Goal: Download file/media

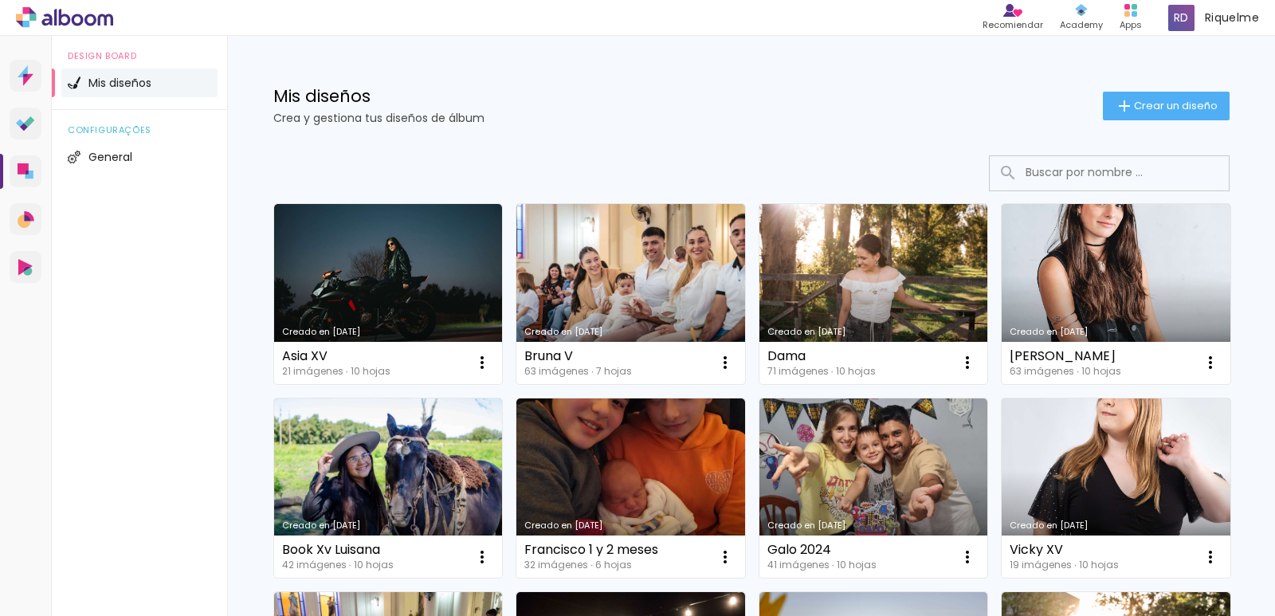
click at [682, 499] on link "Creado en [DATE]" at bounding box center [630, 488] width 229 height 180
click at [645, 467] on link "Creado en [DATE]" at bounding box center [630, 488] width 229 height 180
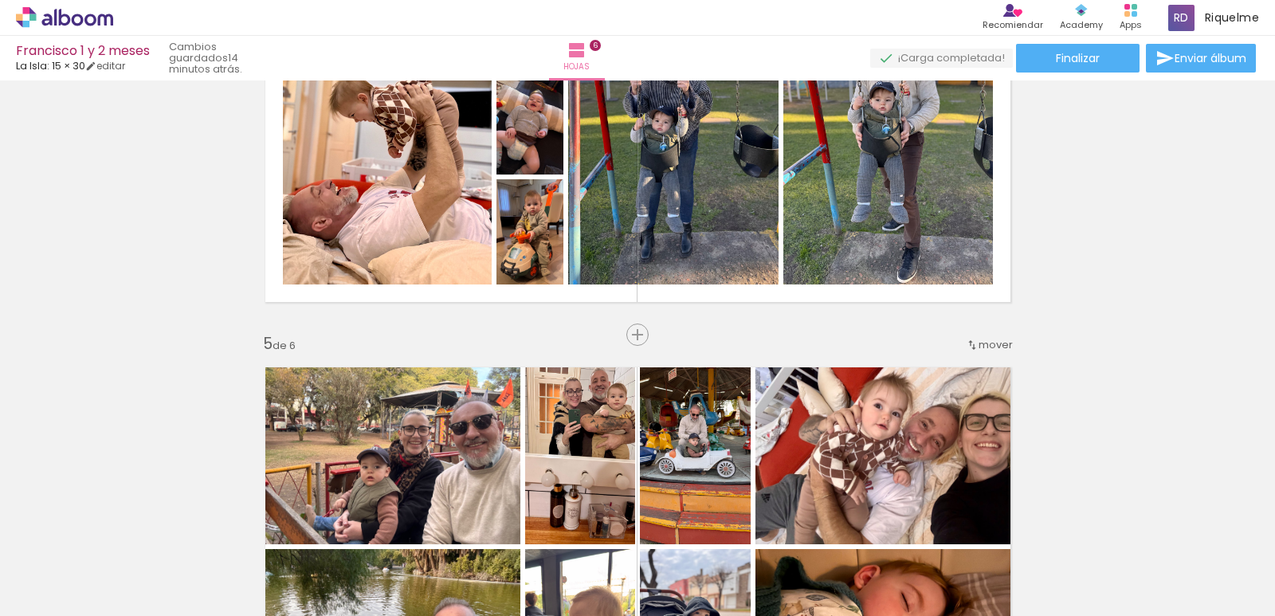
scroll to position [1389, 0]
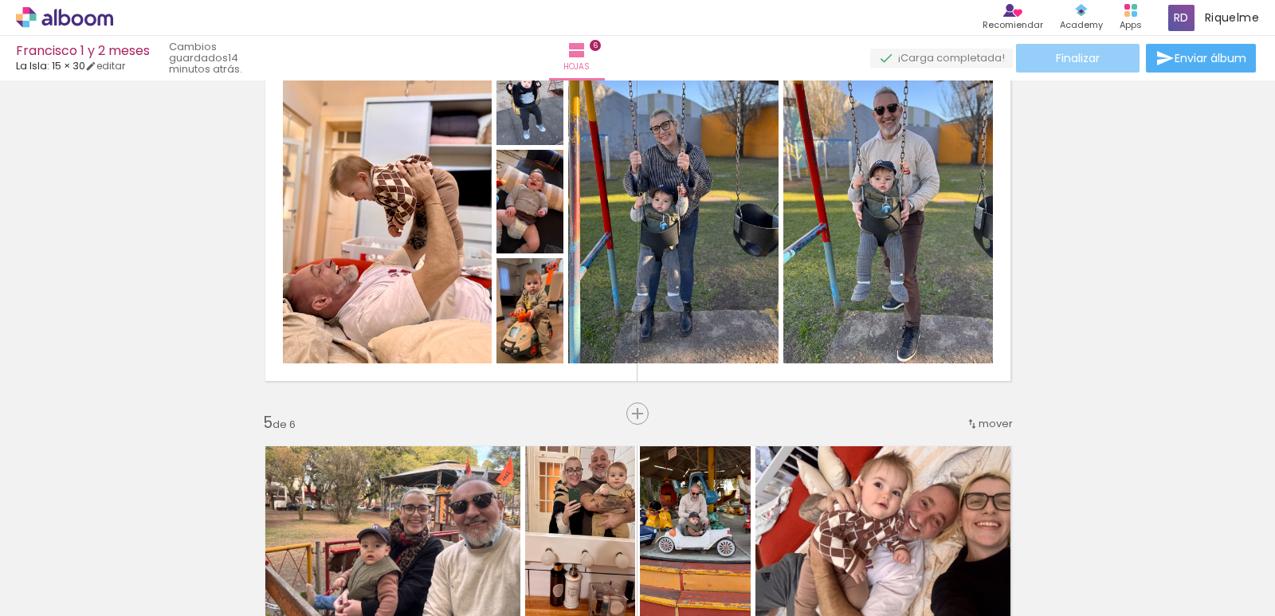
click at [1067, 64] on span "Finalizar" at bounding box center [1078, 58] width 44 height 11
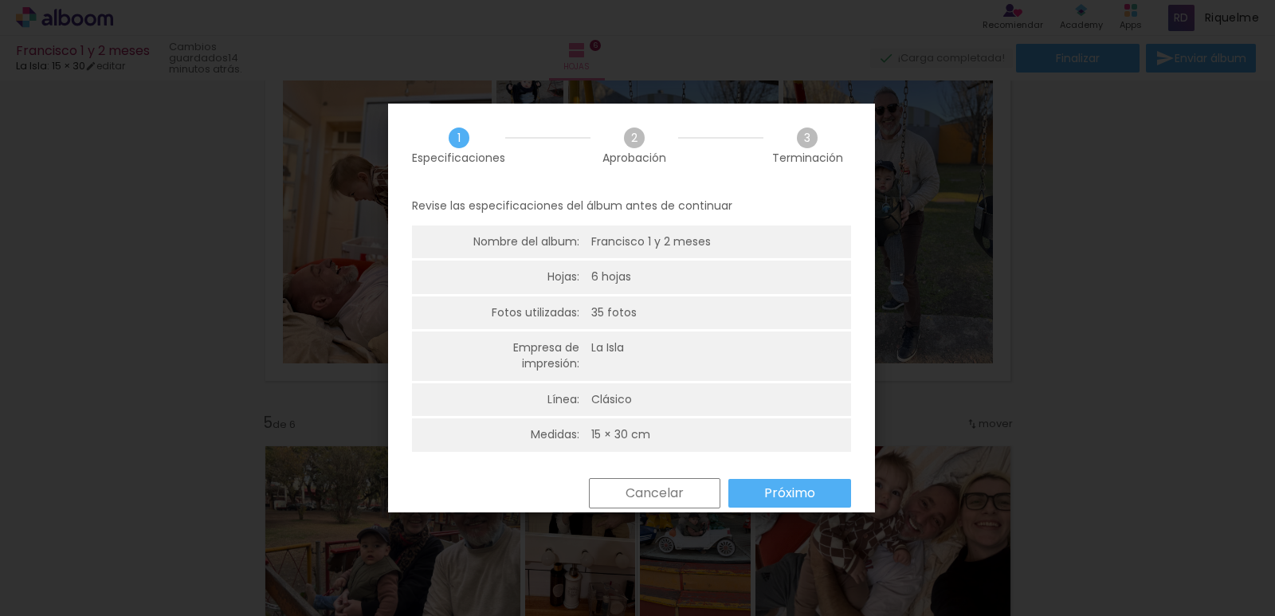
click at [0, 0] on div "Regresar Cancelar Próximo" at bounding box center [0, 0] width 0 height 0
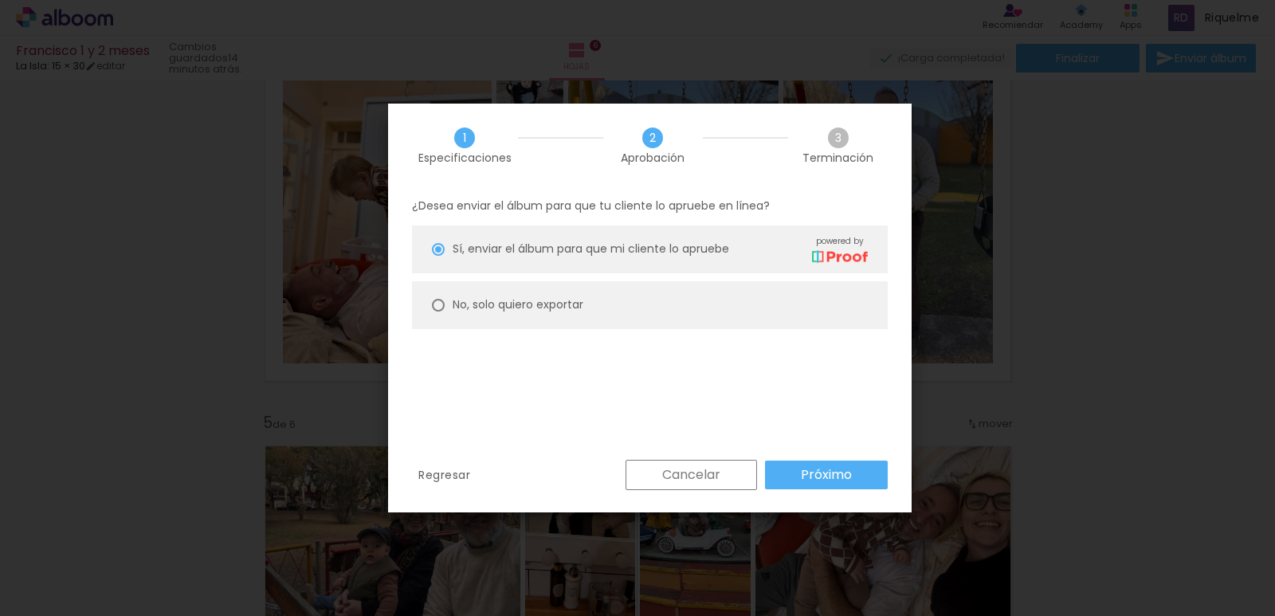
type paper-radio-button "on"
click at [622, 315] on paper-radio-button "No, solo quiero exportar" at bounding box center [650, 305] width 476 height 48
click at [827, 493] on div "Regresar Cancelar Próximo" at bounding box center [650, 487] width 524 height 54
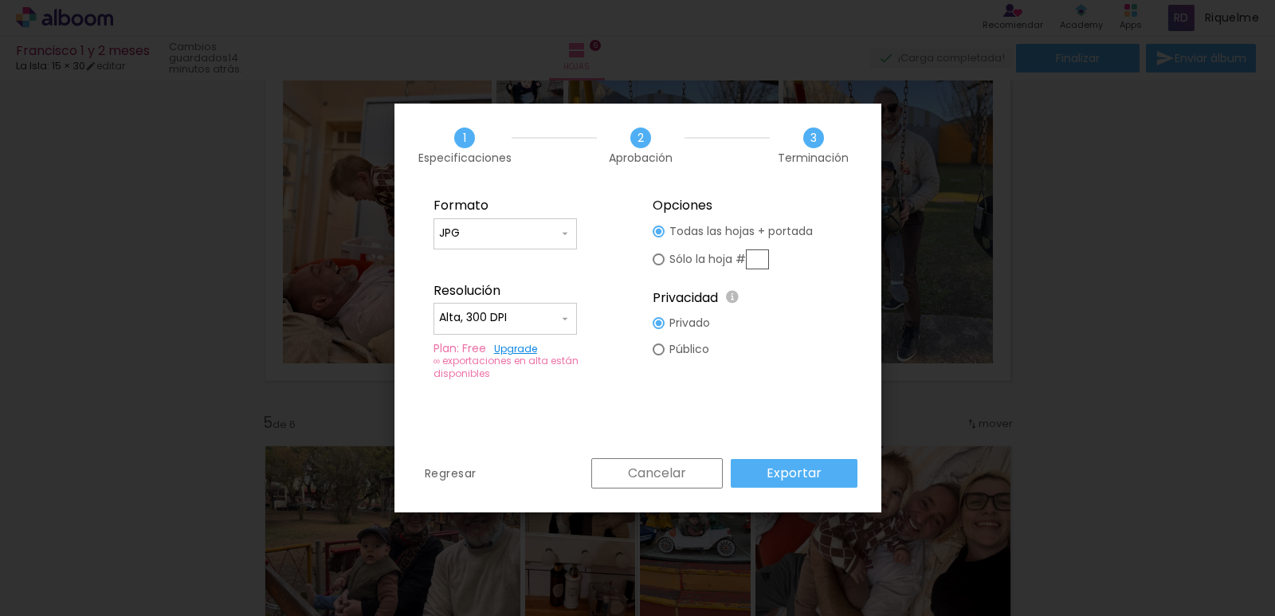
click at [0, 0] on slot "Exportar" at bounding box center [0, 0] width 0 height 0
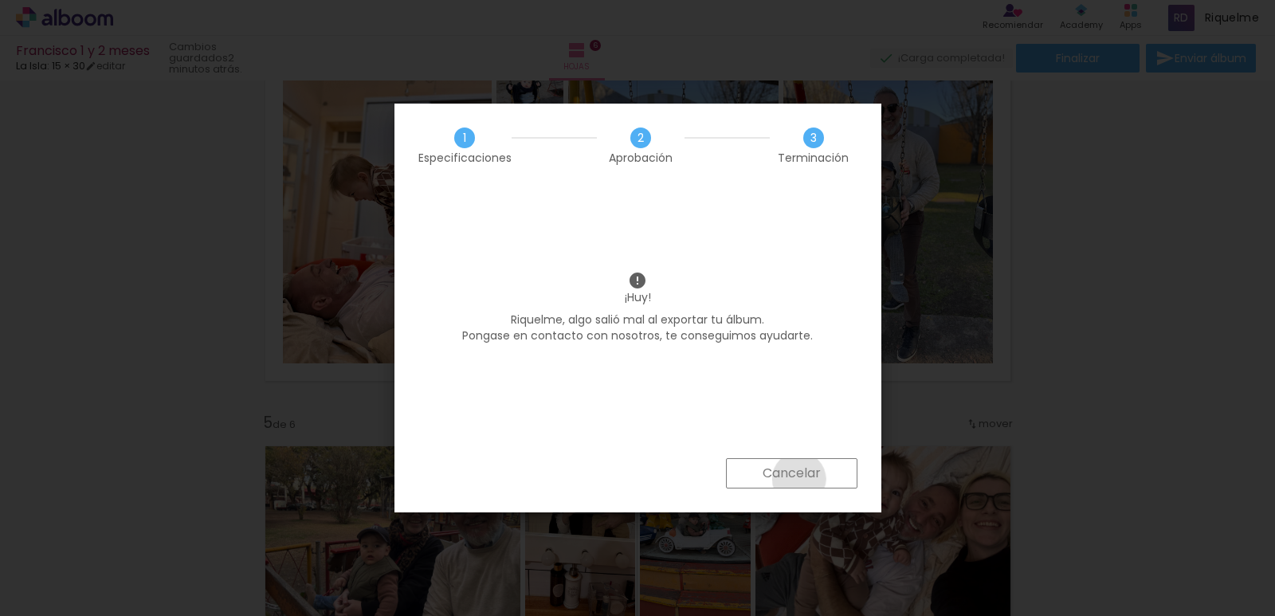
click at [798, 478] on iron-overlay-backdrop at bounding box center [637, 308] width 1275 height 616
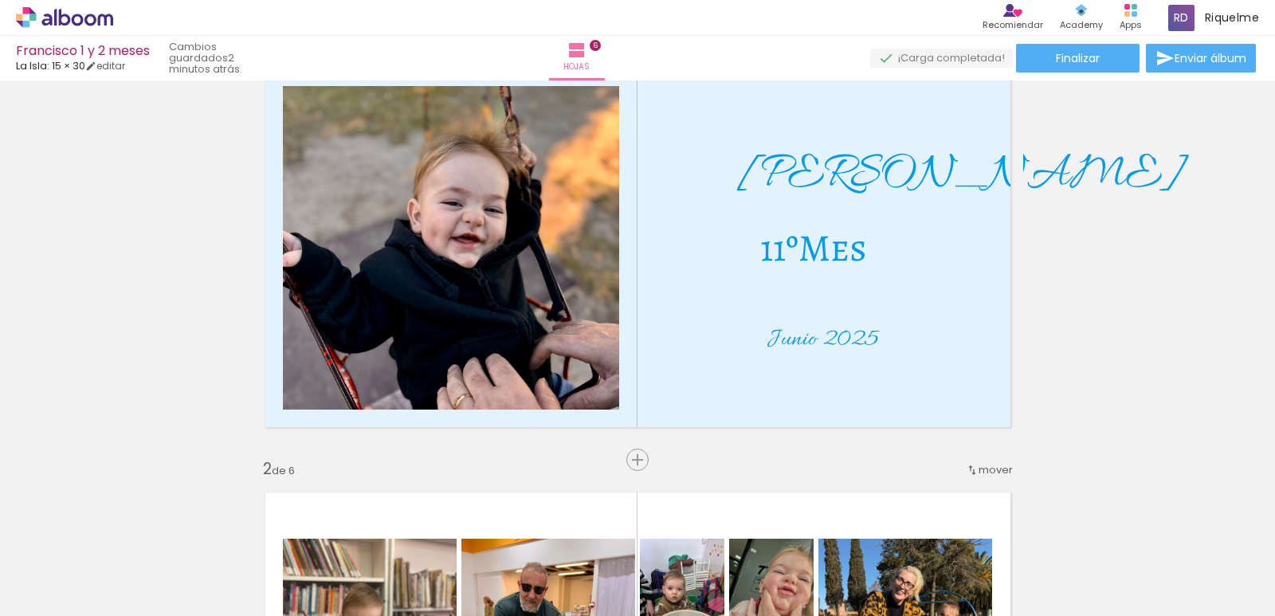
scroll to position [0, 0]
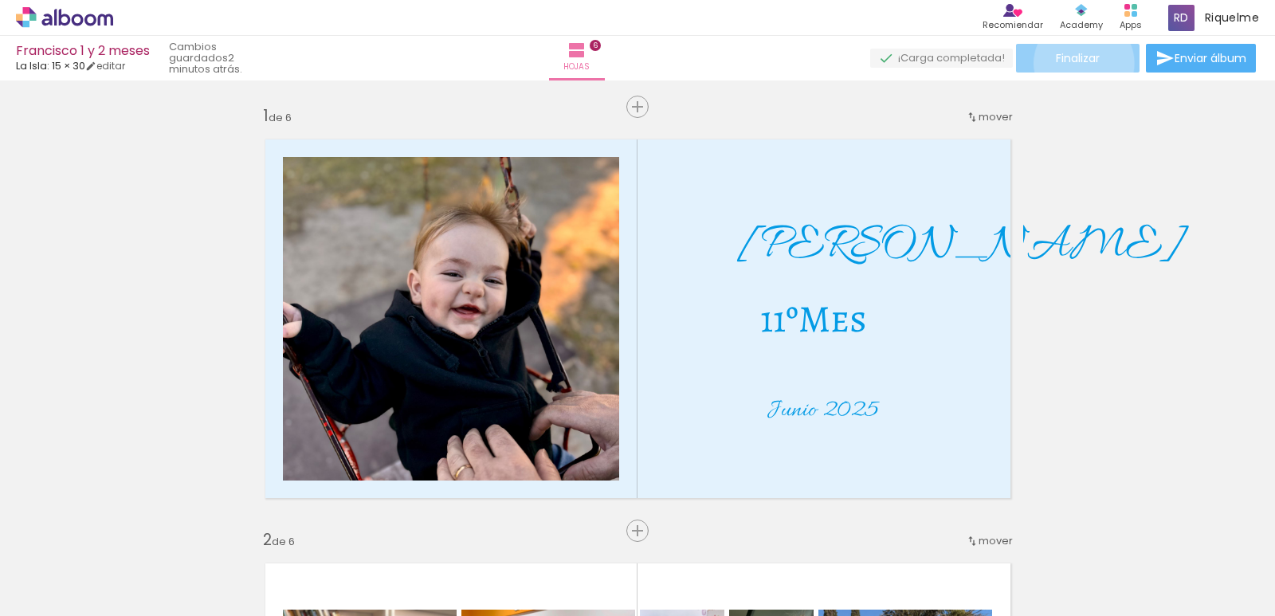
click at [1074, 64] on span "Finalizar" at bounding box center [1078, 58] width 44 height 11
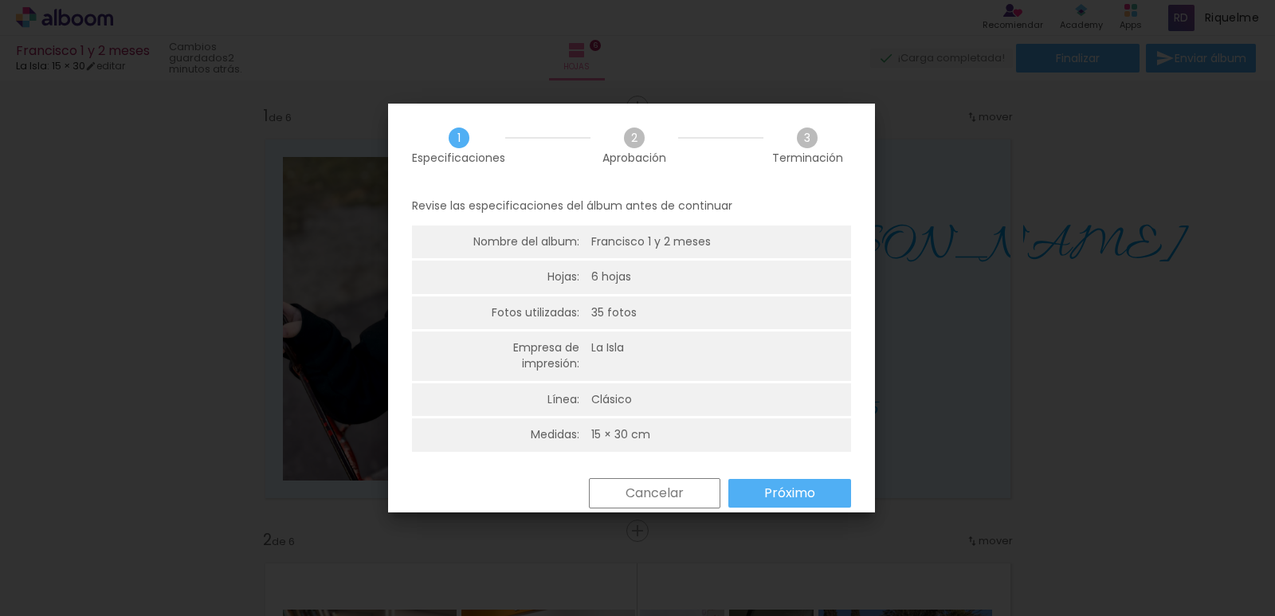
click at [0, 0] on div "Regresar Cancelar Próximo" at bounding box center [0, 0] width 0 height 0
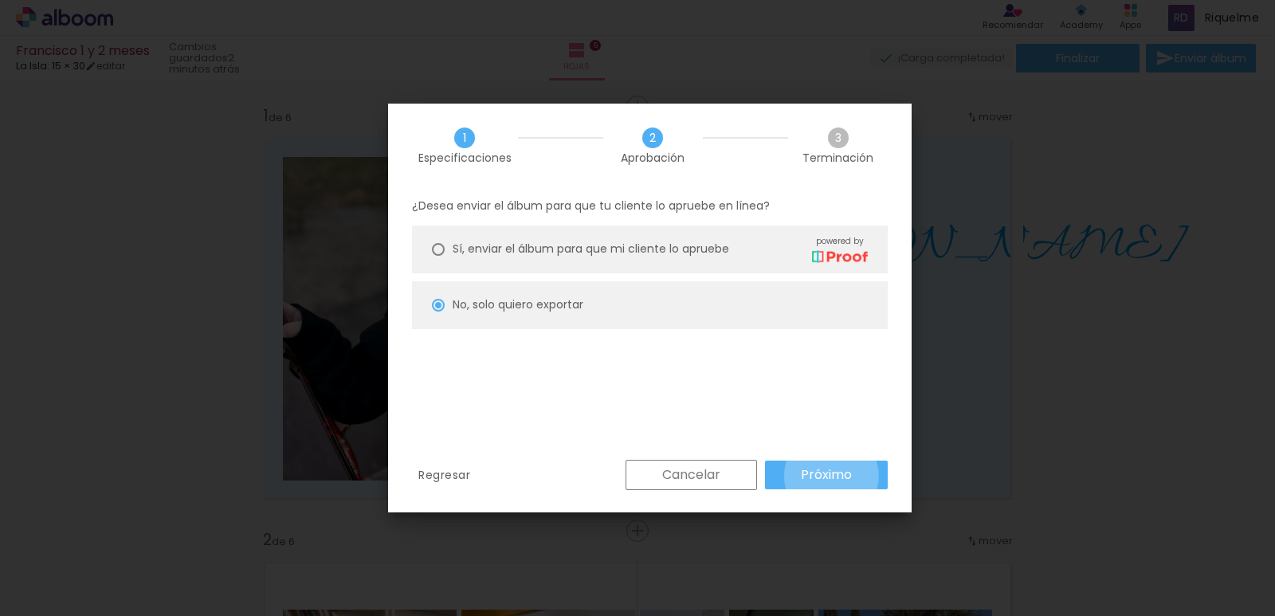
click at [0, 0] on slot "Próximo" at bounding box center [0, 0] width 0 height 0
type input "Alta, 300 DPI"
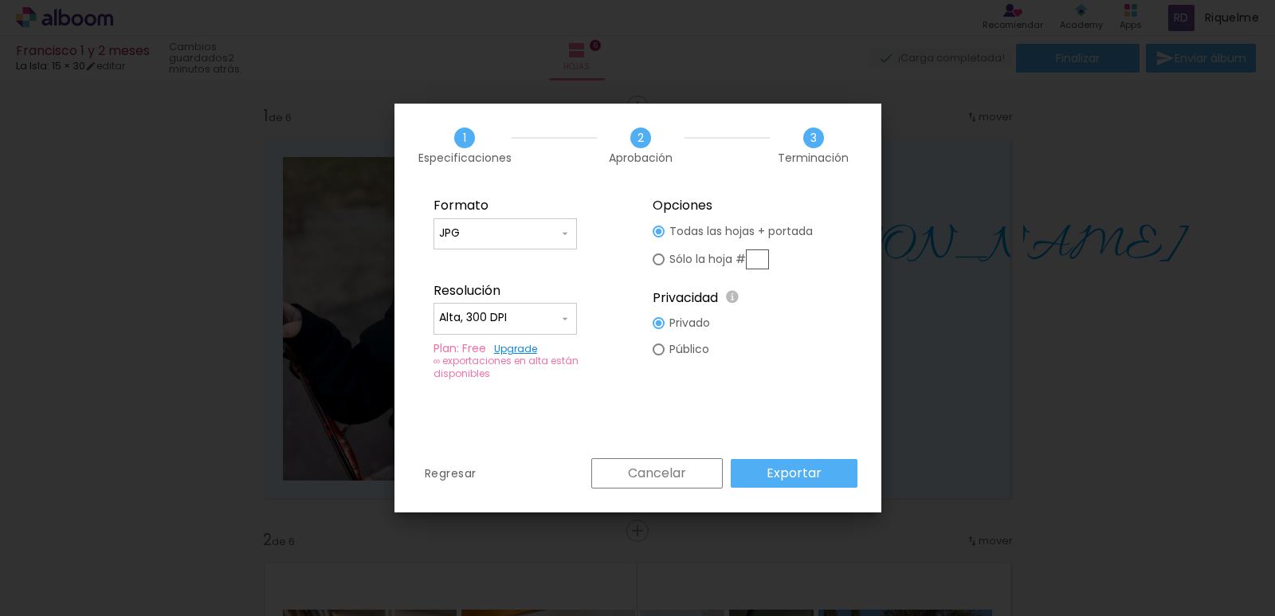
click at [0, 0] on slot "Exportar" at bounding box center [0, 0] width 0 height 0
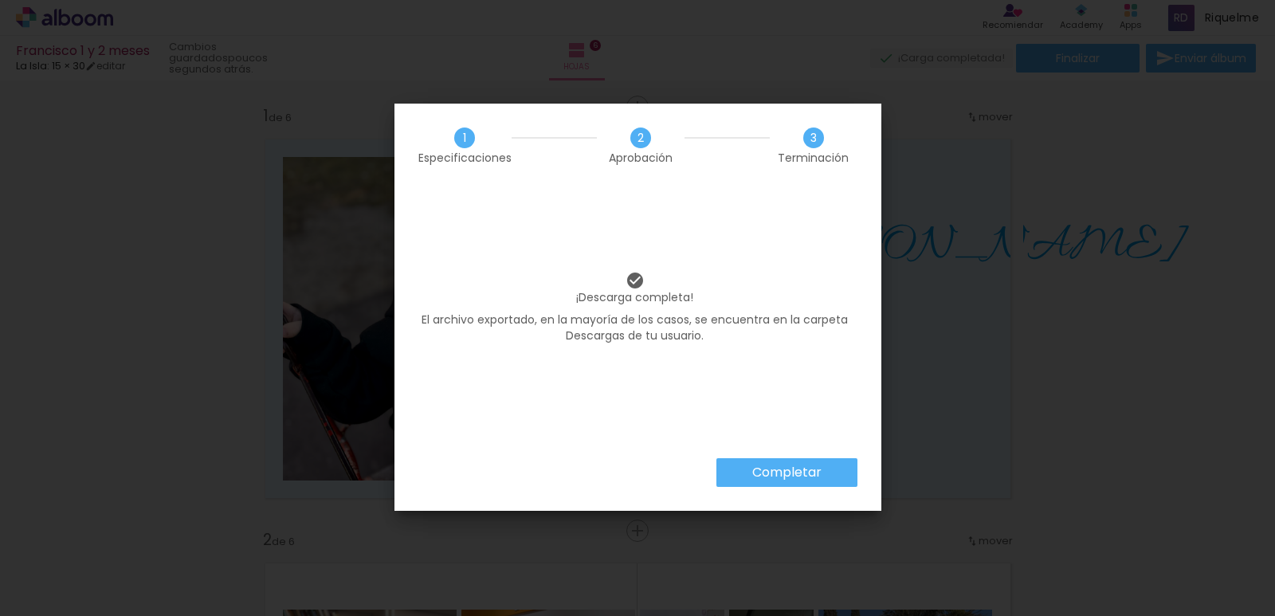
click at [827, 476] on iron-overlay-backdrop at bounding box center [637, 308] width 1275 height 616
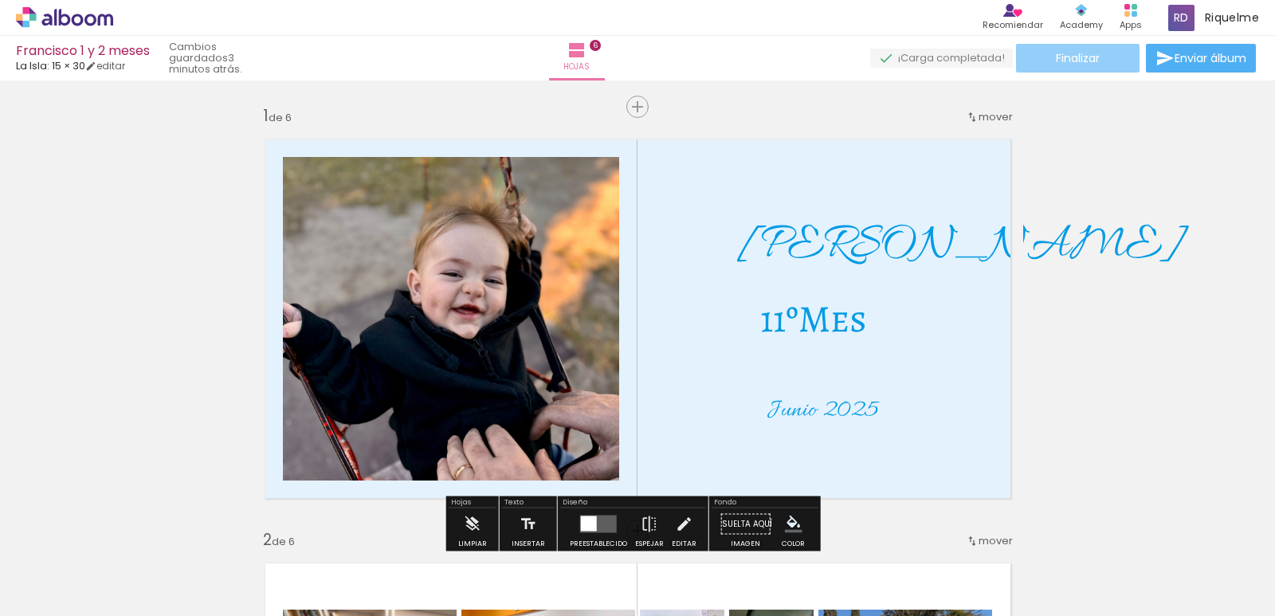
click at [1063, 66] on paper-button "Finalizar" at bounding box center [1078, 58] width 124 height 29
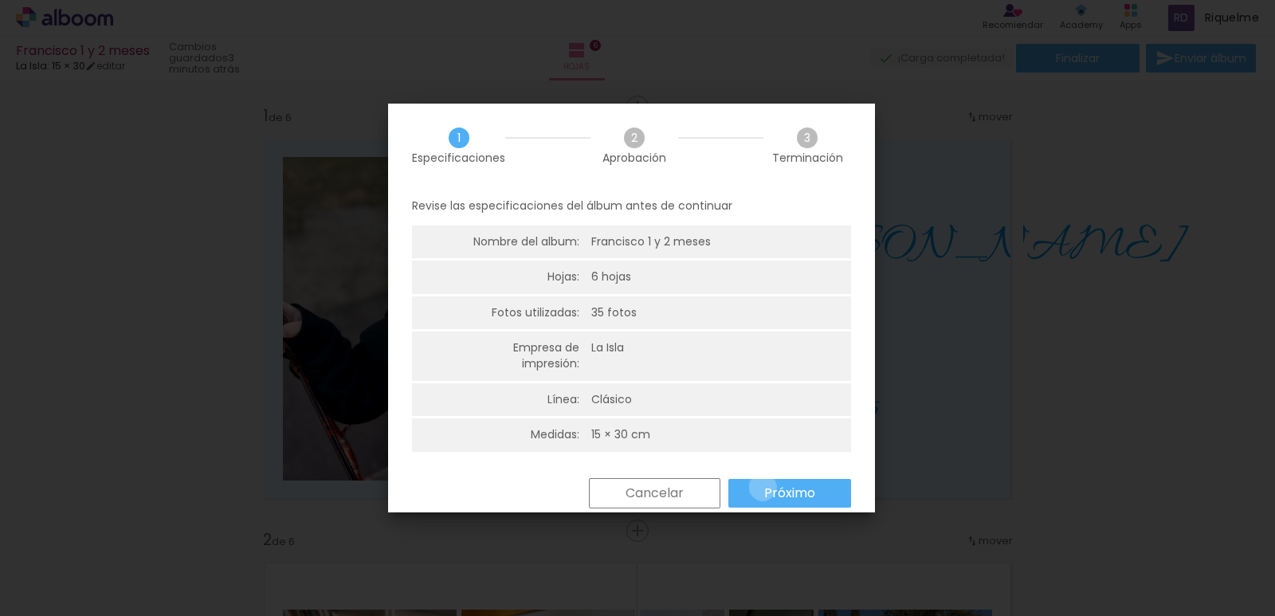
click at [0, 0] on div "Cancelar Próximo" at bounding box center [0, 0] width 0 height 0
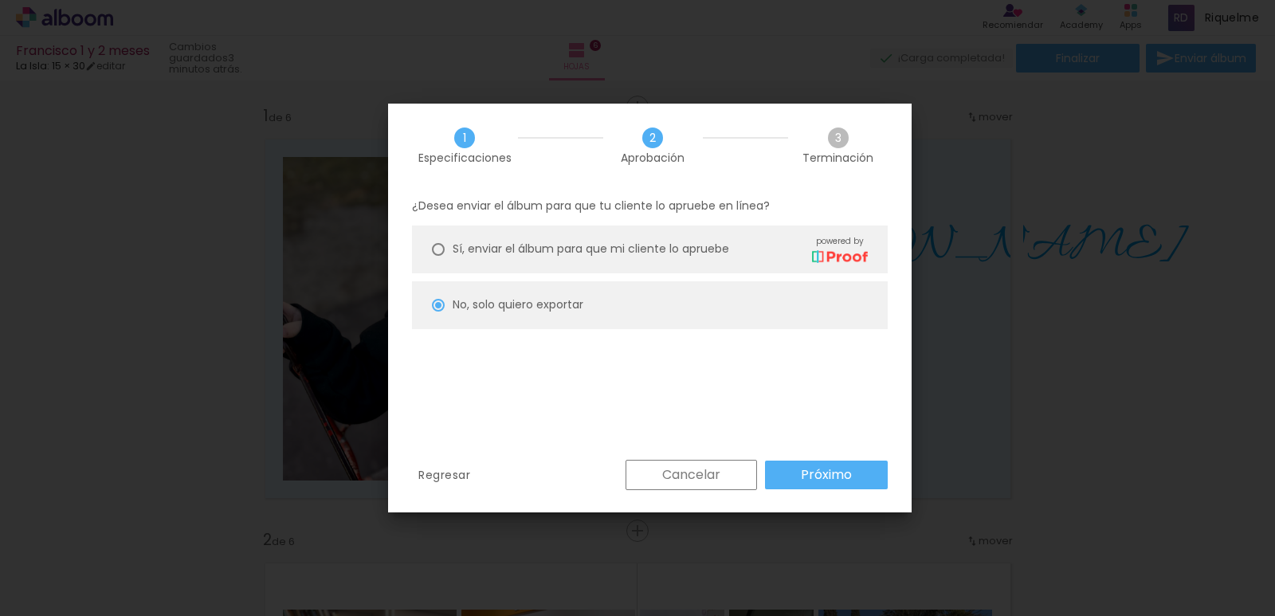
click at [784, 477] on paper-button "Próximo" at bounding box center [826, 475] width 123 height 29
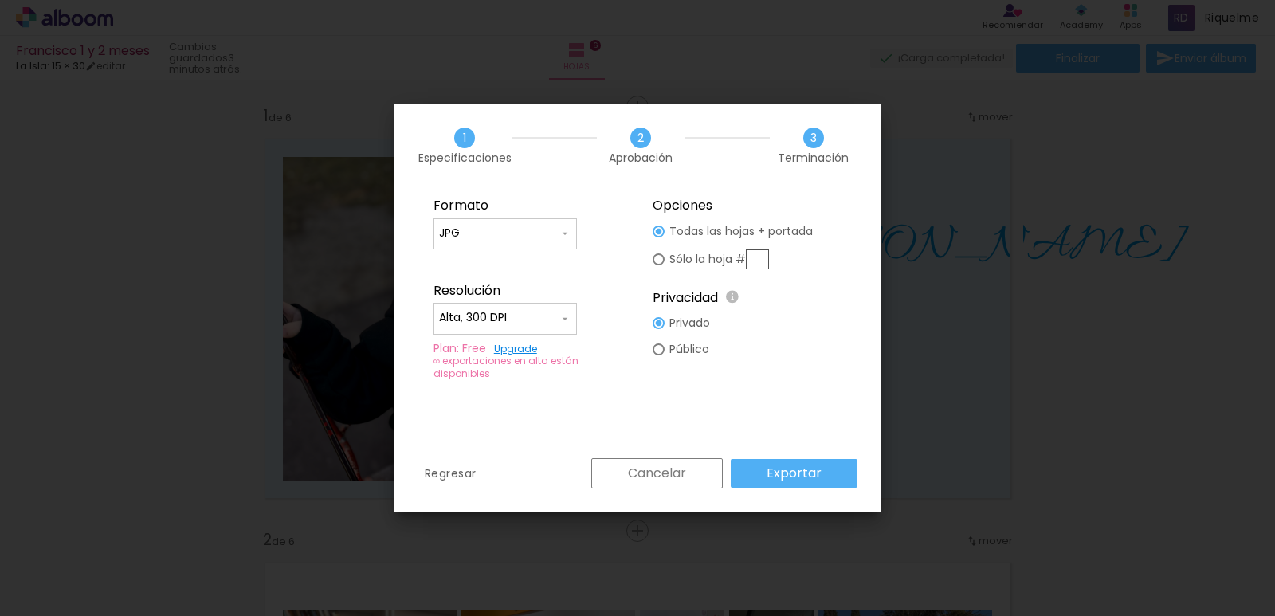
type input "Alta, 300 DPI"
type paper-radio-button "on"
click at [757, 266] on input "text" at bounding box center [757, 259] width 23 height 20
type input "1"
click at [0, 0] on slot "Exportar" at bounding box center [0, 0] width 0 height 0
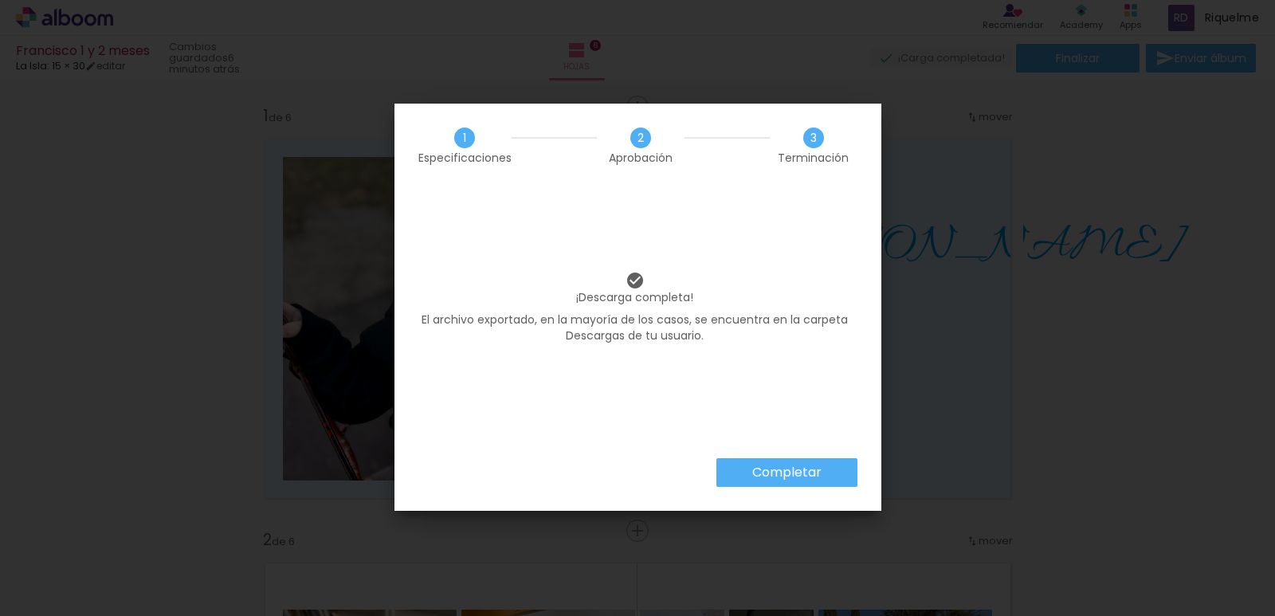
click at [810, 473] on iron-overlay-backdrop at bounding box center [637, 308] width 1275 height 616
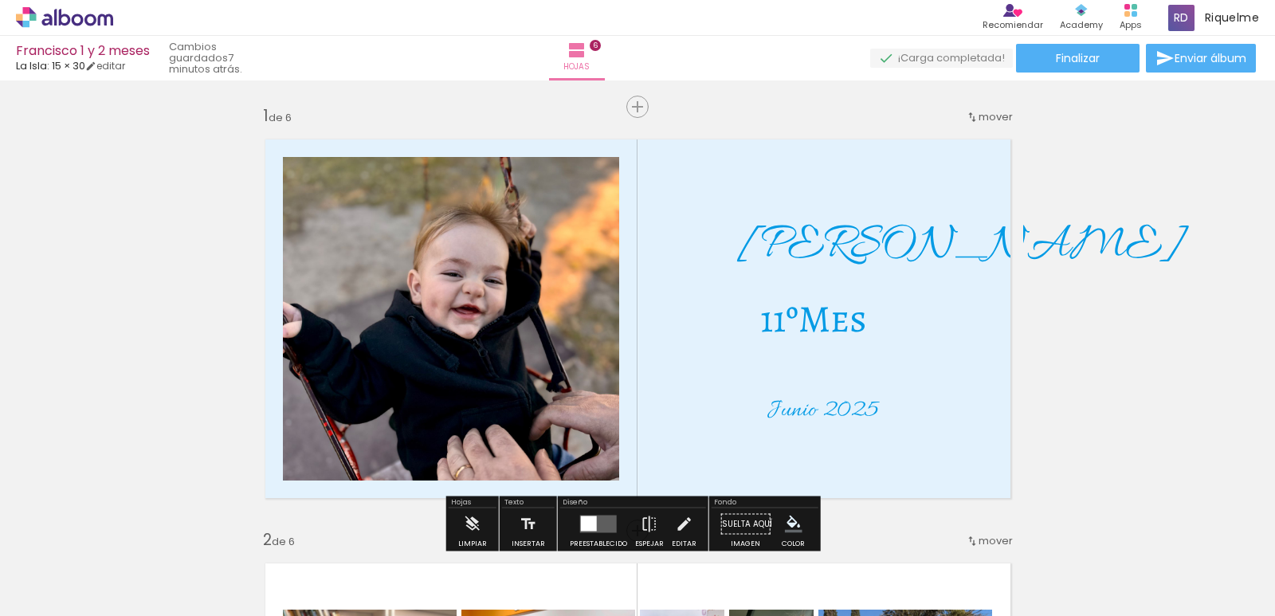
click at [818, 321] on span "11ºMes" at bounding box center [813, 318] width 107 height 51
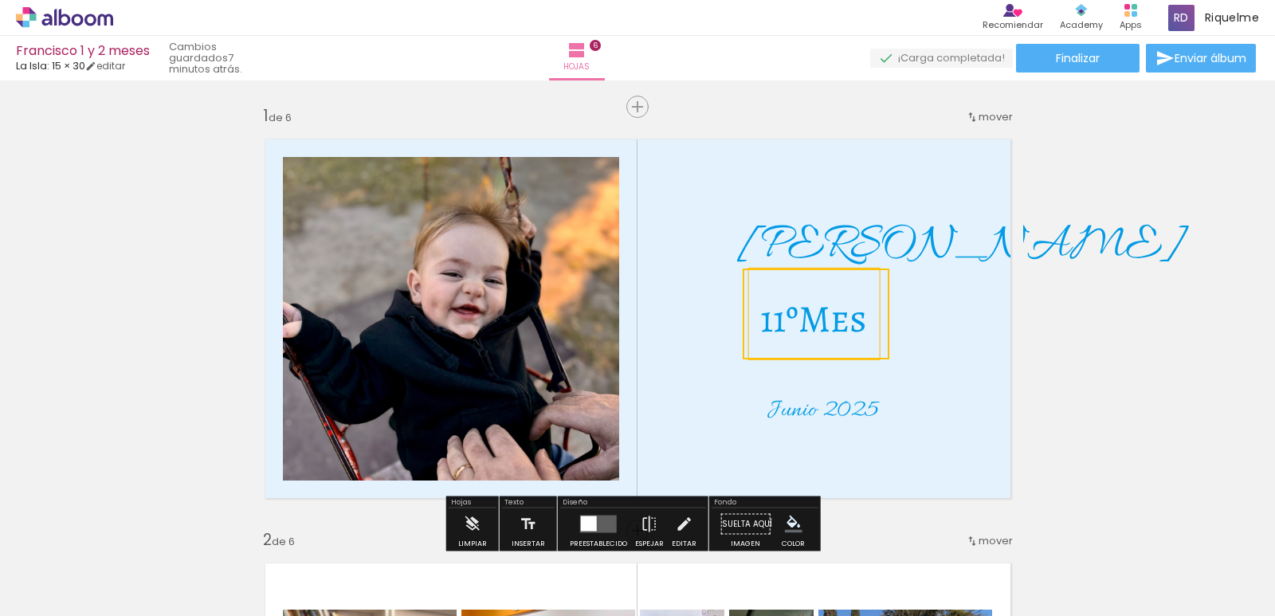
click at [821, 329] on quentale-selection at bounding box center [816, 314] width 147 height 91
type input "Alegreya SC"
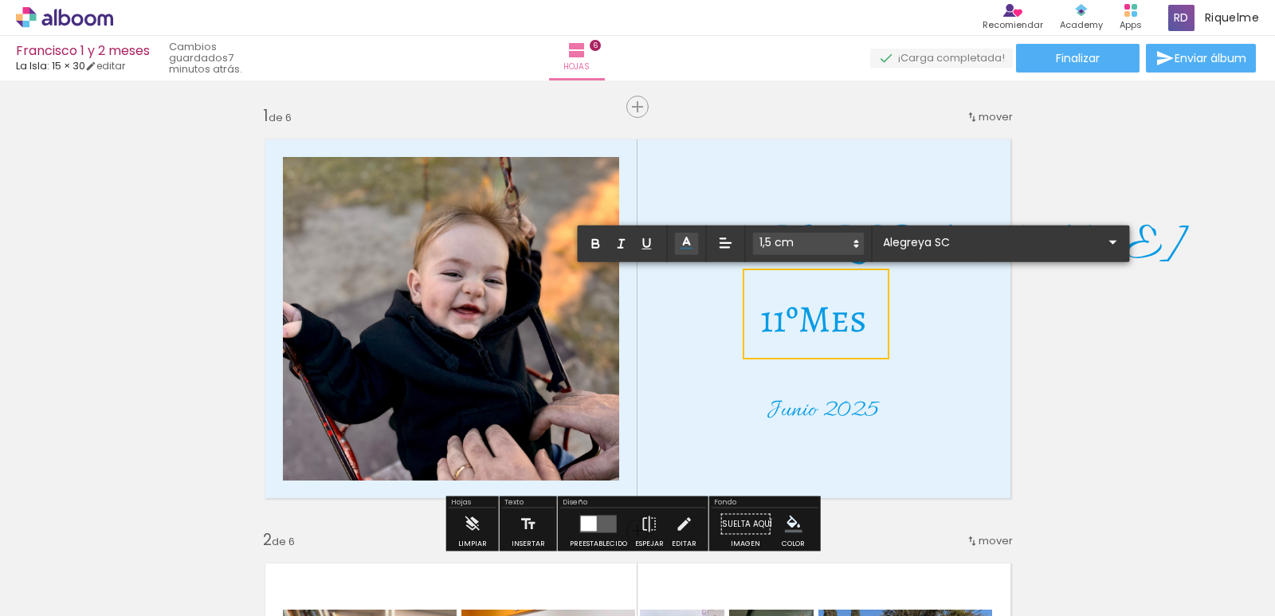
click at [820, 329] on span "11ºMes" at bounding box center [813, 318] width 107 height 51
click at [685, 241] on polyline at bounding box center [687, 240] width 6 height 7
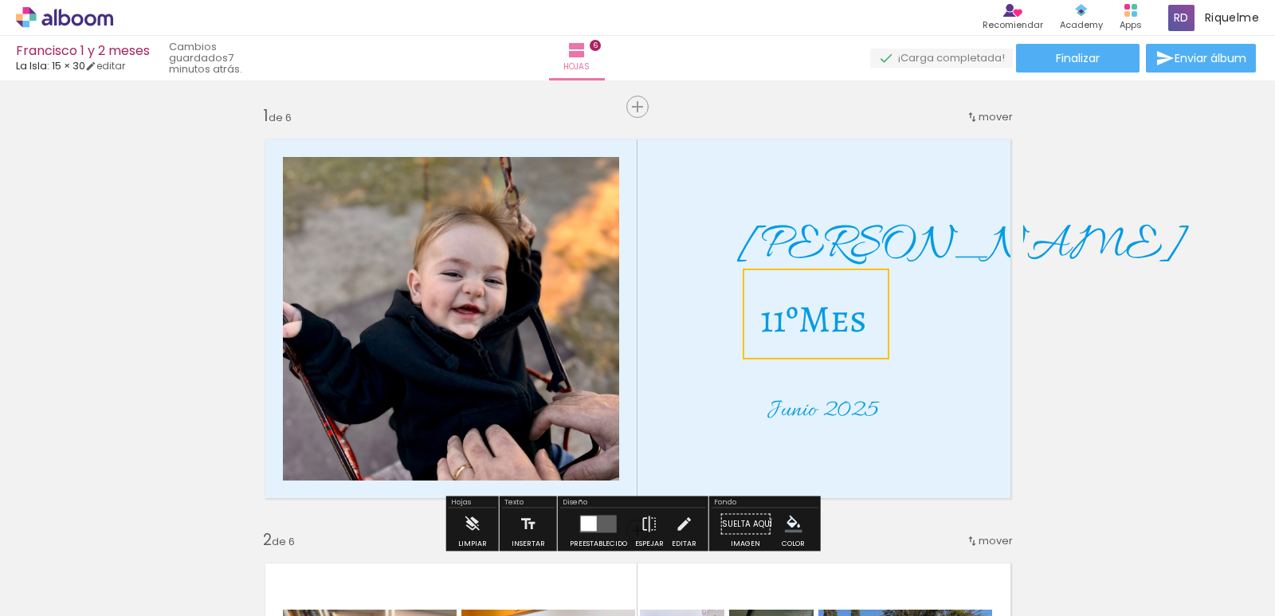
click at [987, 321] on quentale-layouter at bounding box center [638, 319] width 771 height 384
click at [647, 110] on span "Insertar hoja" at bounding box center [678, 107] width 62 height 10
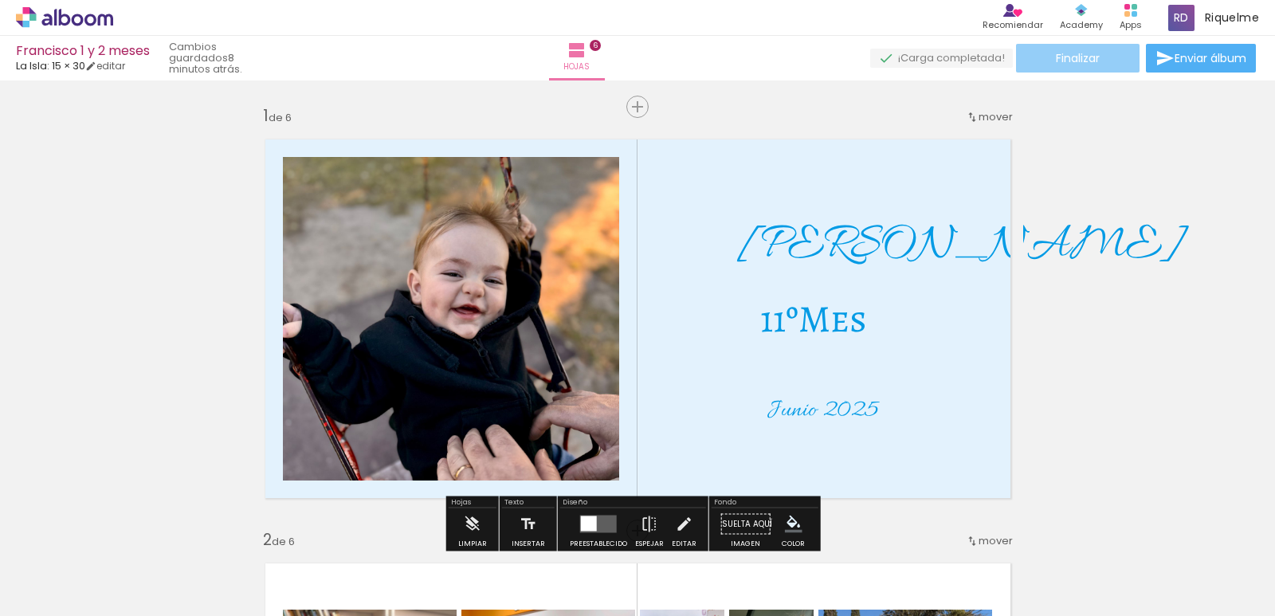
click at [1062, 64] on span "Finalizar" at bounding box center [1078, 58] width 44 height 11
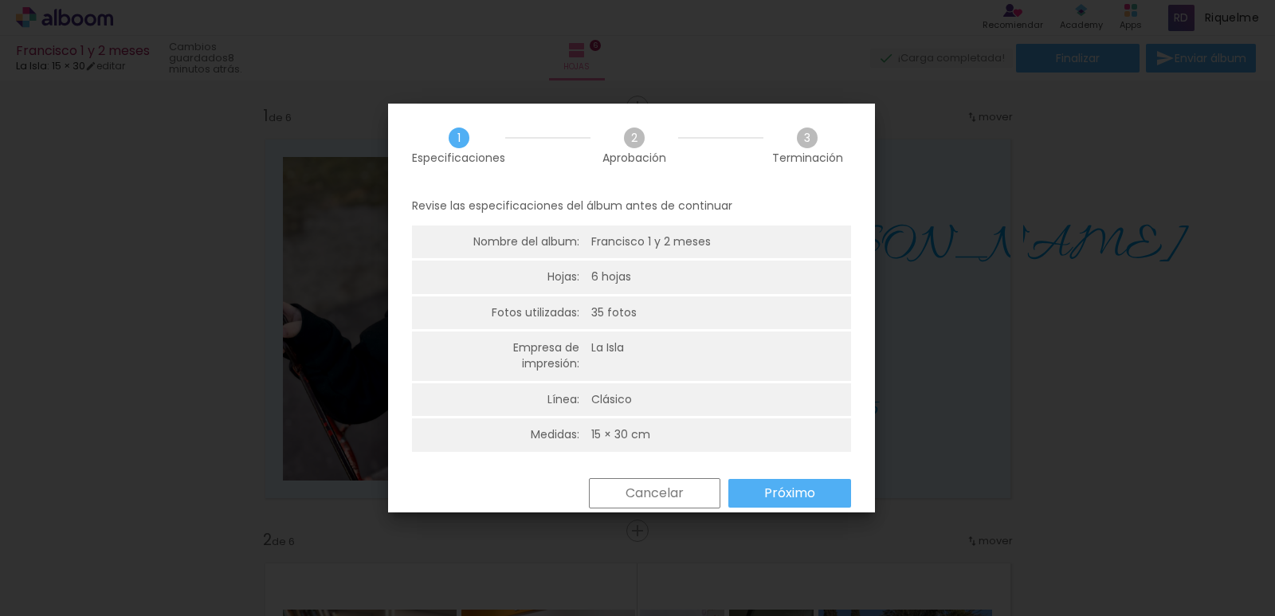
click at [0, 0] on div "Regresar Cancelar Próximo" at bounding box center [0, 0] width 0 height 0
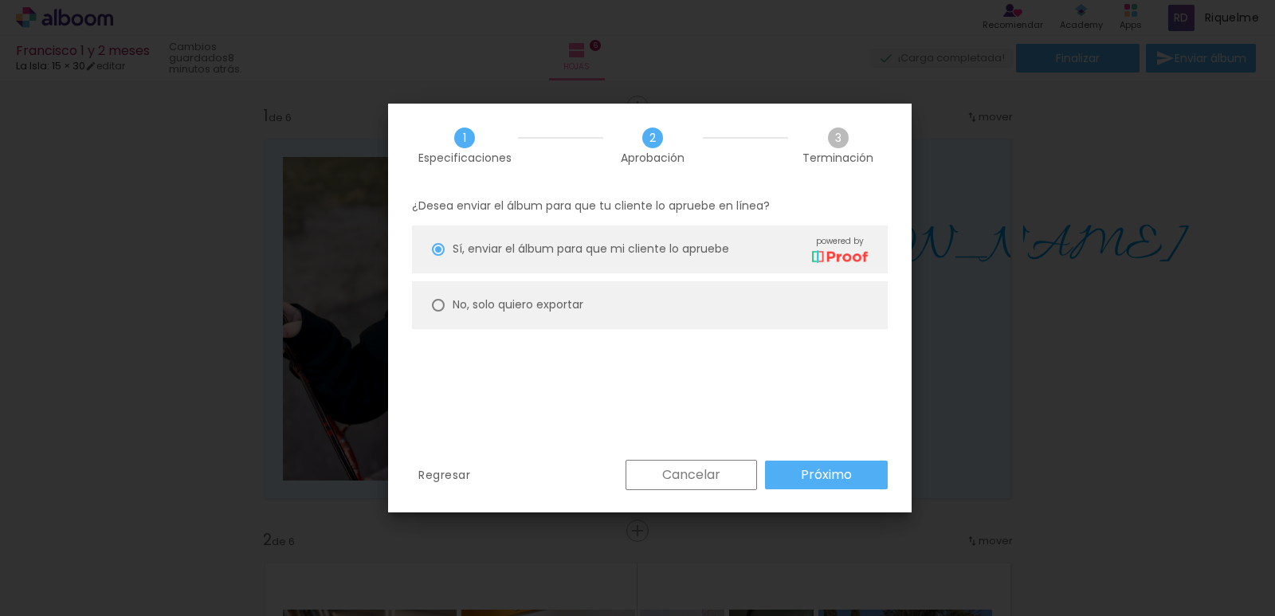
type paper-radio-button "on"
click at [0, 0] on slot "No, solo quiero exportar" at bounding box center [0, 0] width 0 height 0
click at [784, 479] on paper-button "Próximo" at bounding box center [826, 475] width 123 height 29
type input "Alta, 300 DPI"
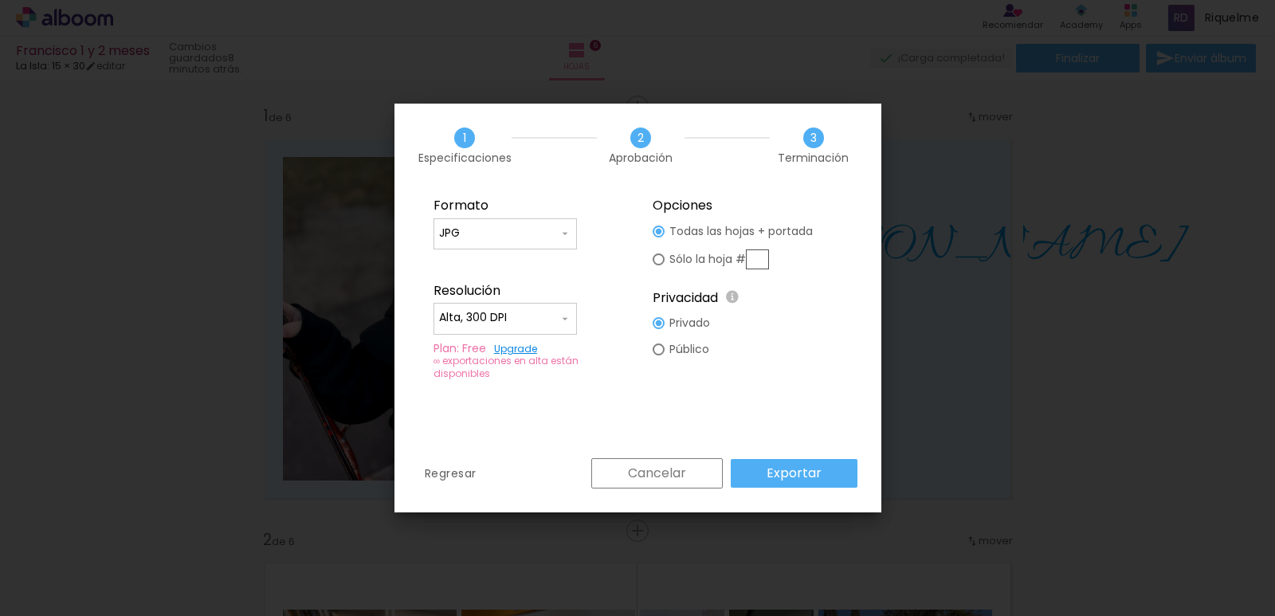
type paper-radio-button "on"
click at [762, 254] on input "text" at bounding box center [757, 259] width 23 height 20
type input "1"
click at [0, 0] on slot "Exportar" at bounding box center [0, 0] width 0 height 0
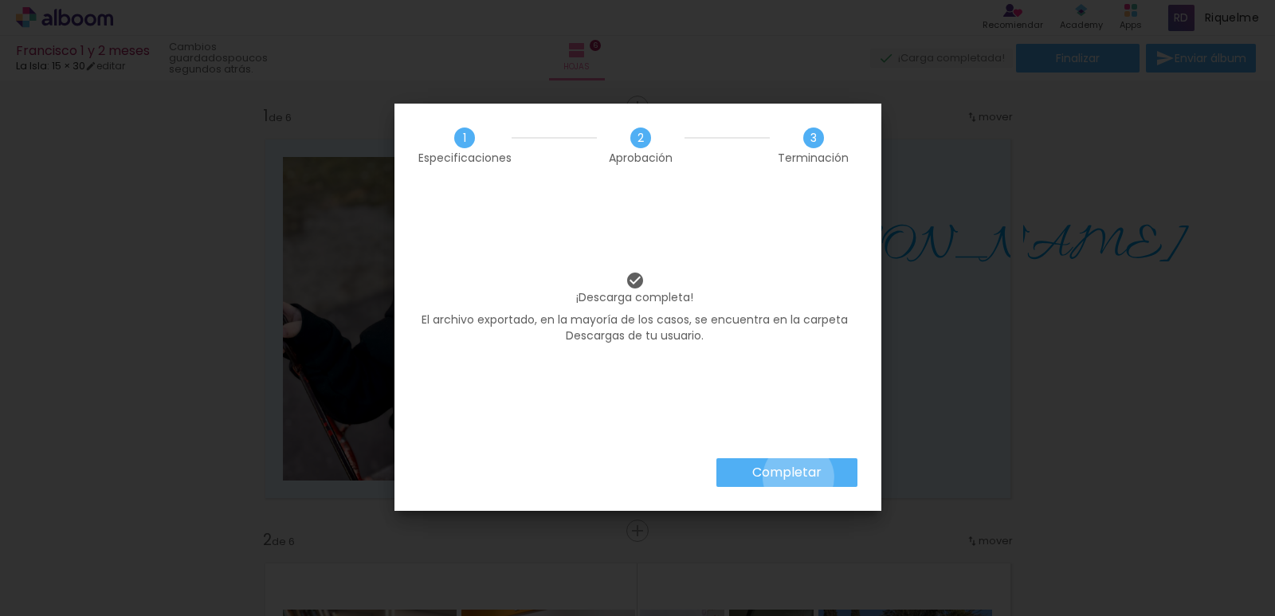
click at [798, 479] on iron-overlay-backdrop at bounding box center [637, 308] width 1275 height 616
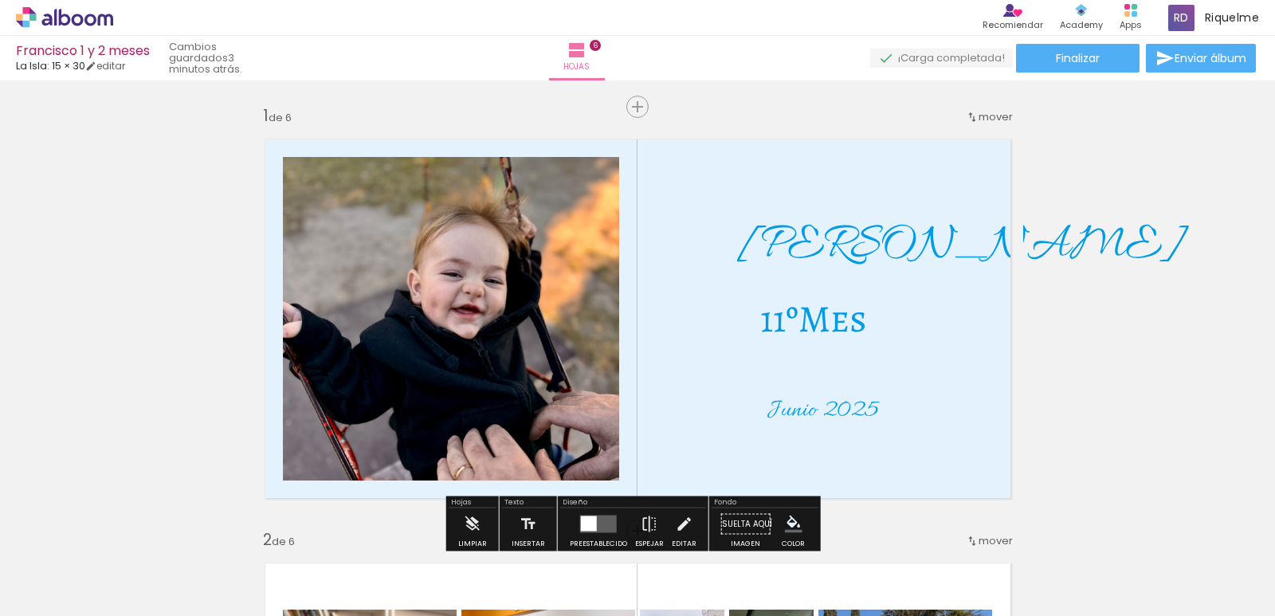
click at [810, 320] on span "11ºMes" at bounding box center [813, 318] width 107 height 51
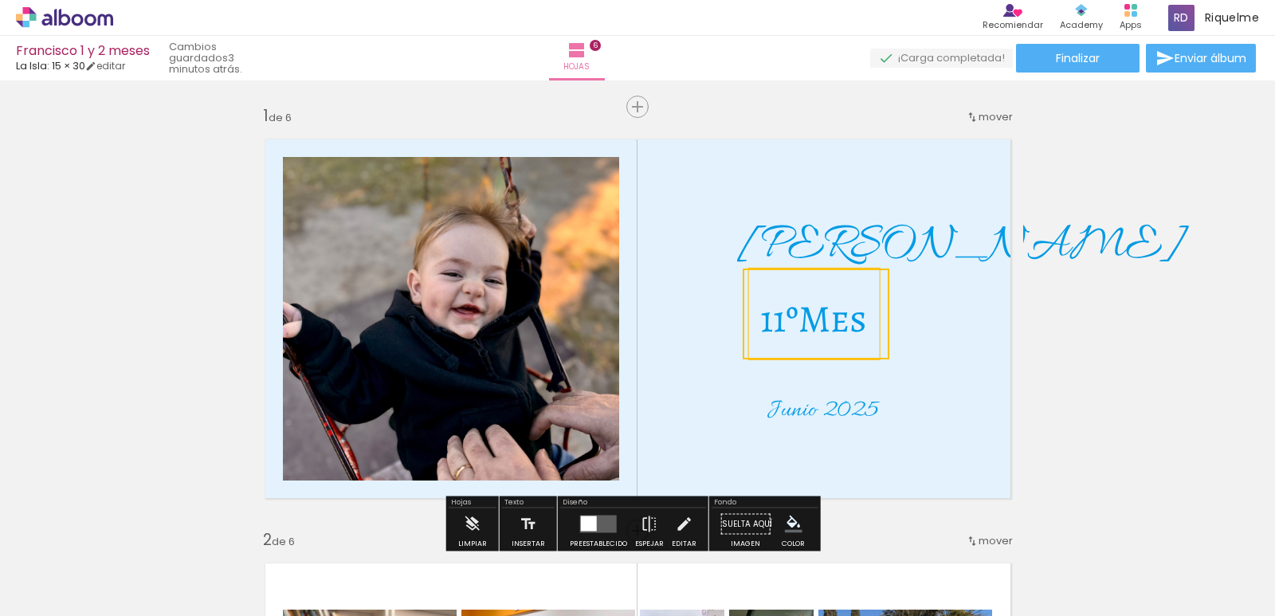
click at [810, 320] on quentale-selection at bounding box center [816, 314] width 147 height 91
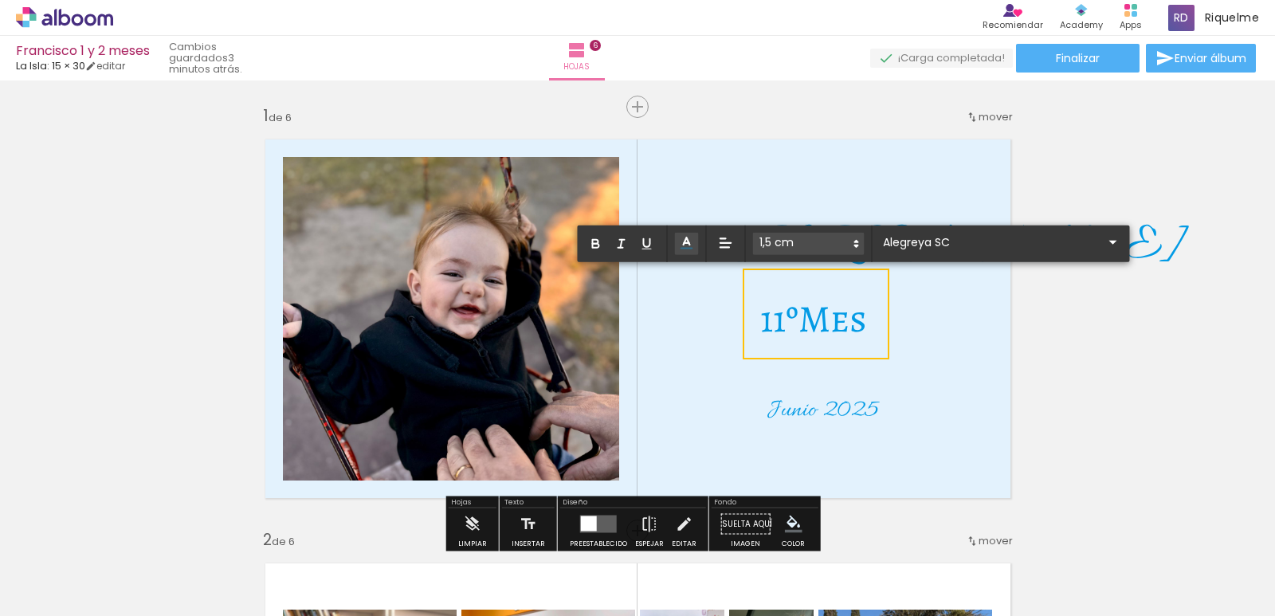
click at [812, 320] on span "11ºMes" at bounding box center [813, 318] width 107 height 51
click at [688, 244] on icon at bounding box center [686, 243] width 16 height 16
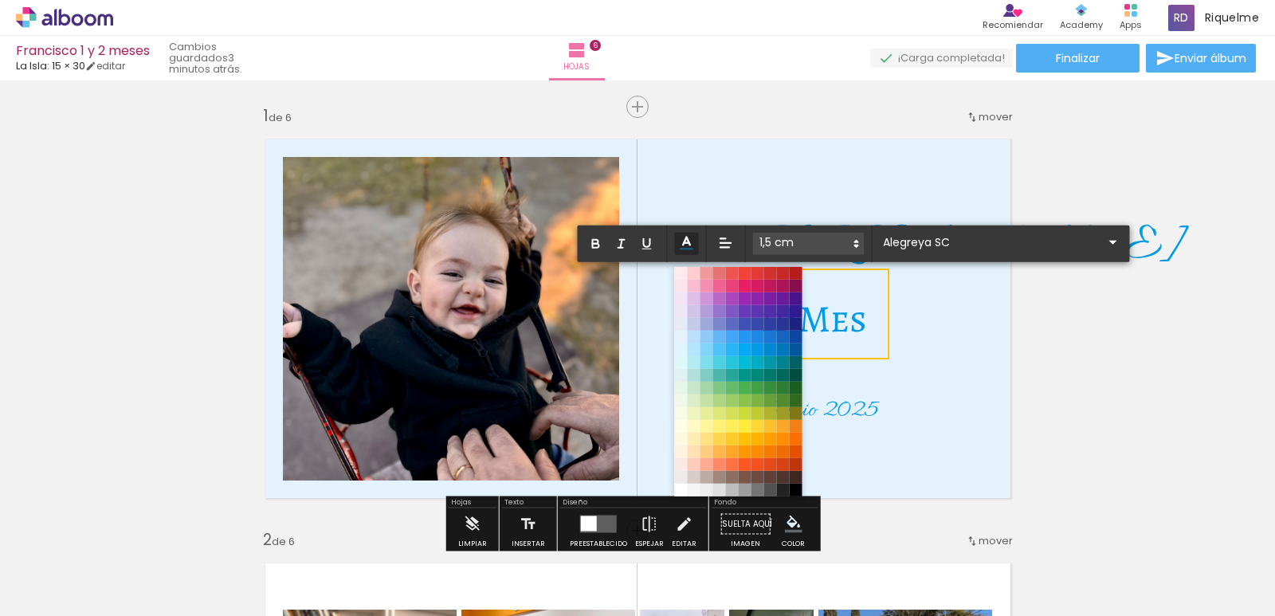
click at [833, 417] on span "Junio 2025" at bounding box center [823, 410] width 112 height 31
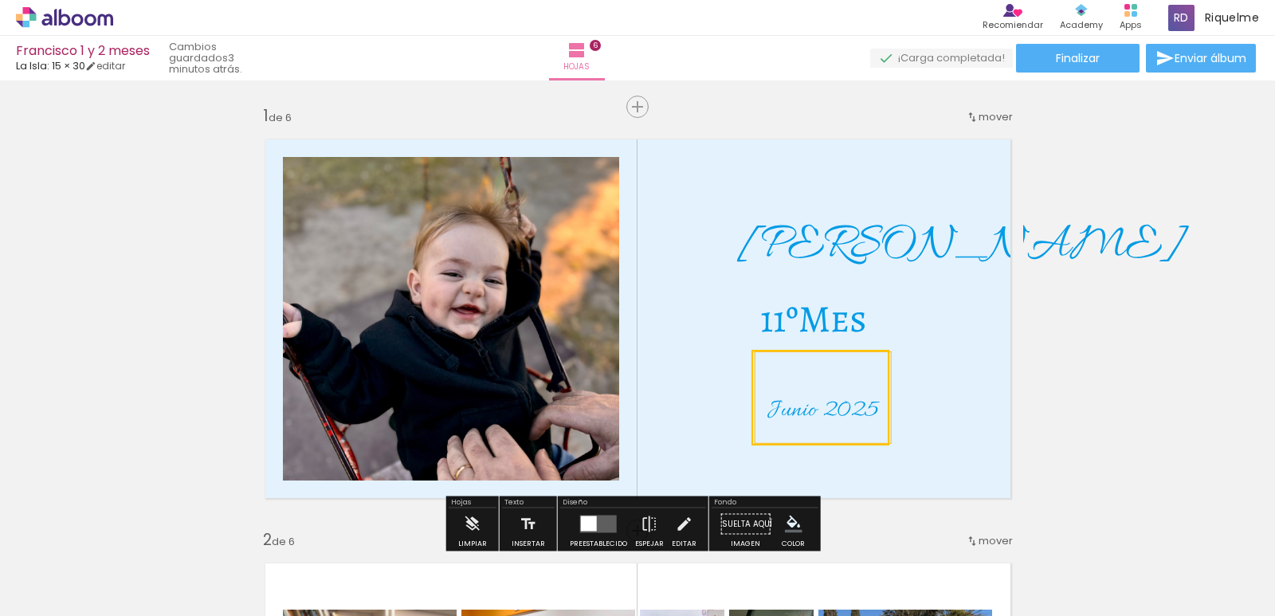
click at [831, 415] on quentale-selection at bounding box center [820, 398] width 138 height 96
type input "Allura"
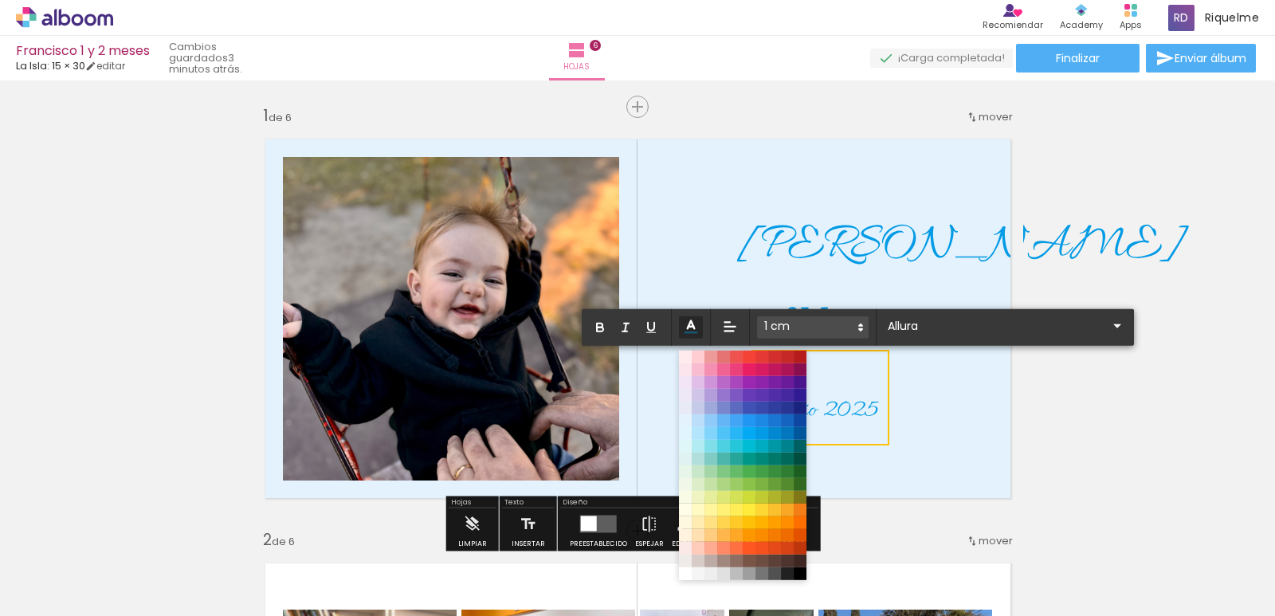
click at [831, 414] on span "Junio 2025" at bounding box center [823, 410] width 112 height 31
click at [845, 247] on span "[PERSON_NAME]" at bounding box center [960, 246] width 445 height 64
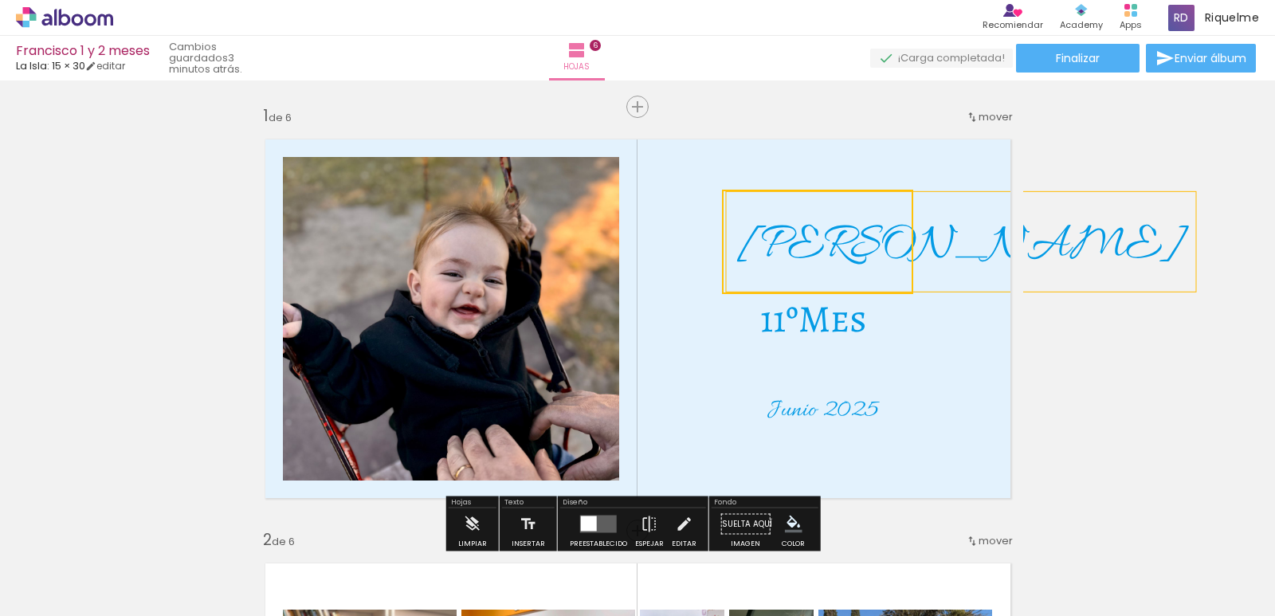
click at [842, 247] on quentale-selection at bounding box center [817, 242] width 191 height 104
click at [842, 248] on span "Francisco" at bounding box center [960, 246] width 445 height 64
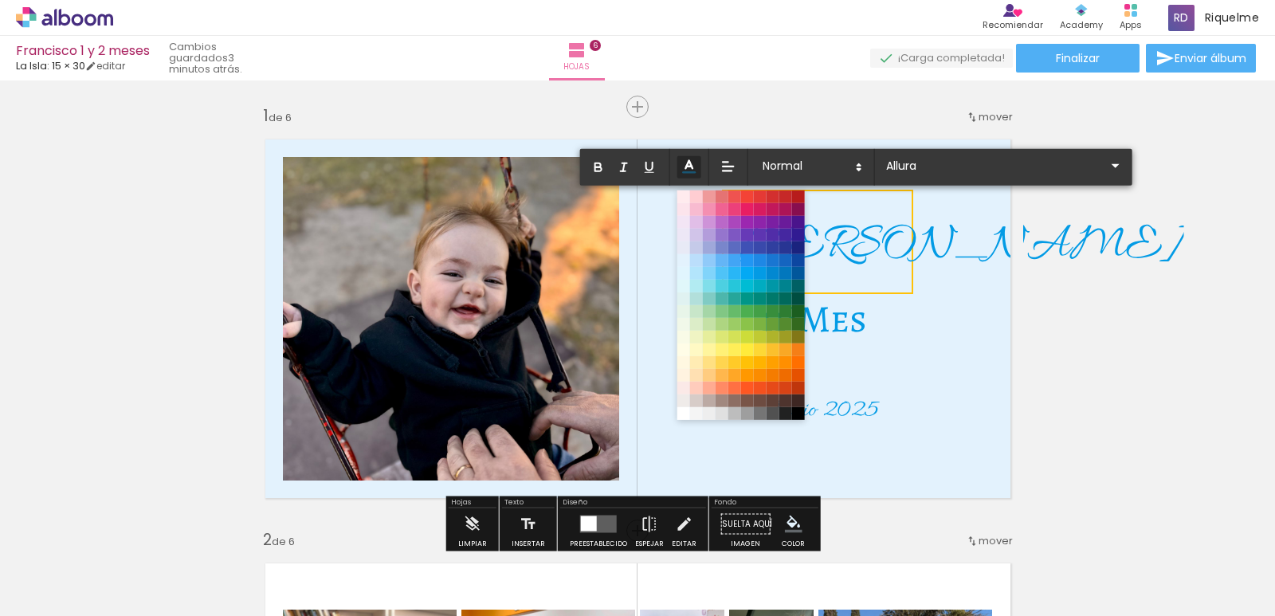
click at [885, 233] on span "Francisco" at bounding box center [960, 246] width 445 height 64
click at [888, 240] on span "Francisco" at bounding box center [960, 246] width 445 height 64
click at [887, 240] on span "Francisco" at bounding box center [960, 246] width 445 height 64
click at [881, 245] on span "Francisco" at bounding box center [960, 246] width 445 height 64
click at [886, 249] on span "Francisco" at bounding box center [960, 246] width 445 height 64
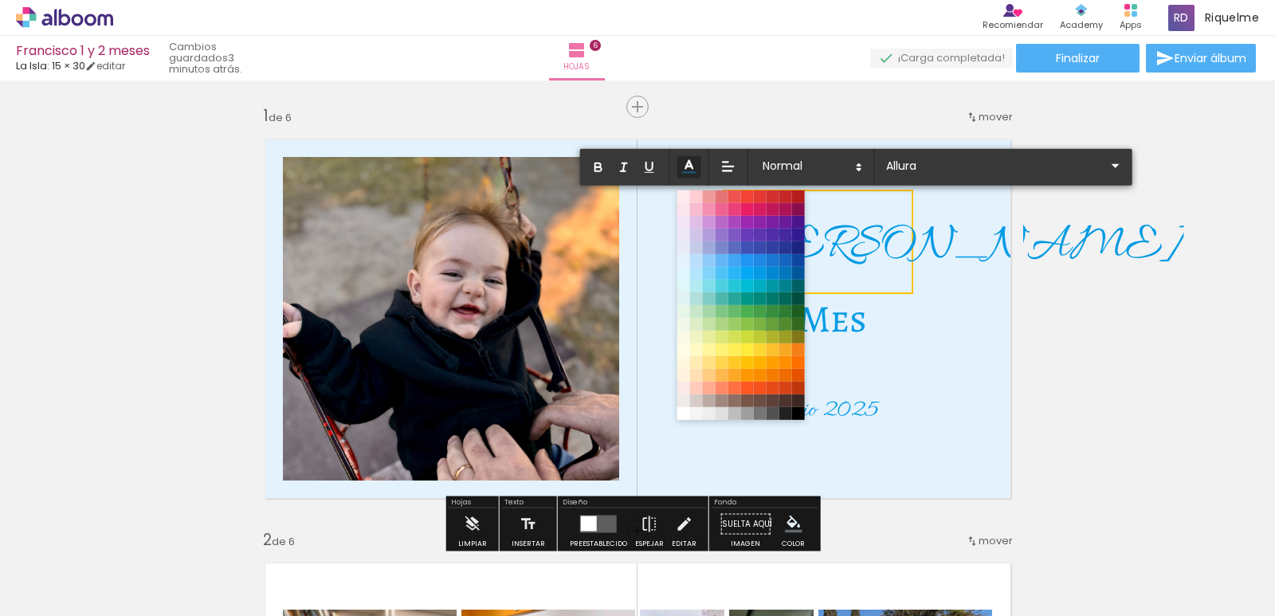
click at [881, 249] on span "Francisco" at bounding box center [960, 246] width 445 height 64
click at [881, 250] on span "Francisco" at bounding box center [960, 246] width 445 height 64
click at [845, 265] on span "Francisco" at bounding box center [960, 246] width 445 height 64
click at [865, 255] on span "Francisco" at bounding box center [960, 246] width 445 height 64
click at [865, 253] on span "Francisco" at bounding box center [960, 246] width 445 height 64
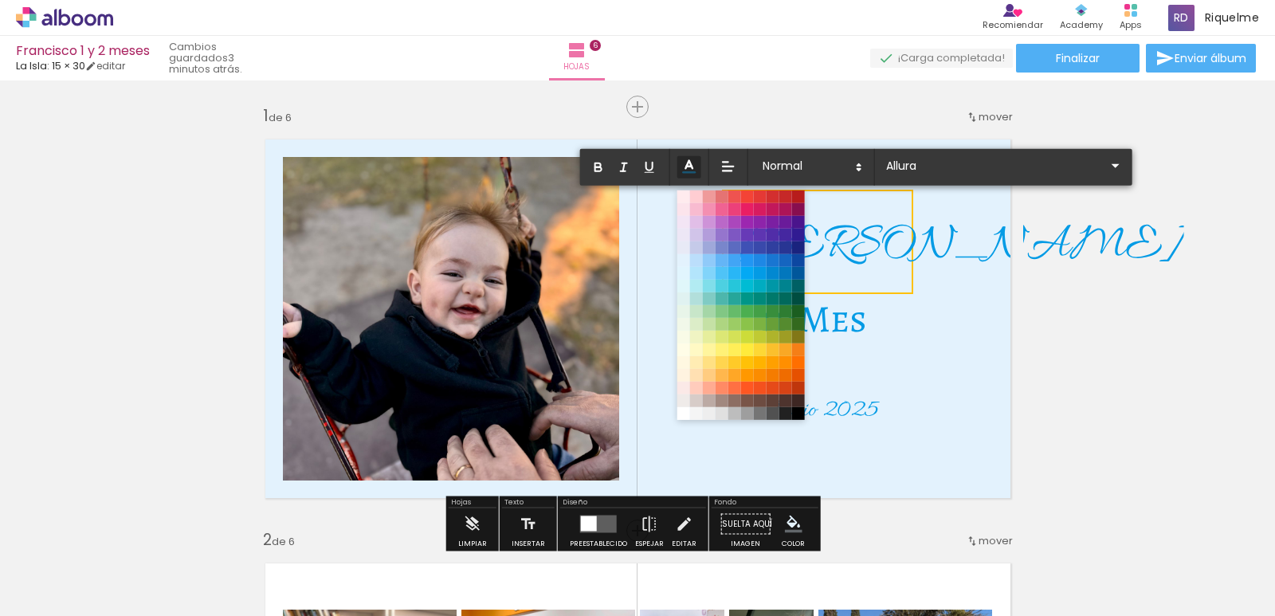
click at [839, 282] on p "11ºMes" at bounding box center [813, 314] width 107 height 72
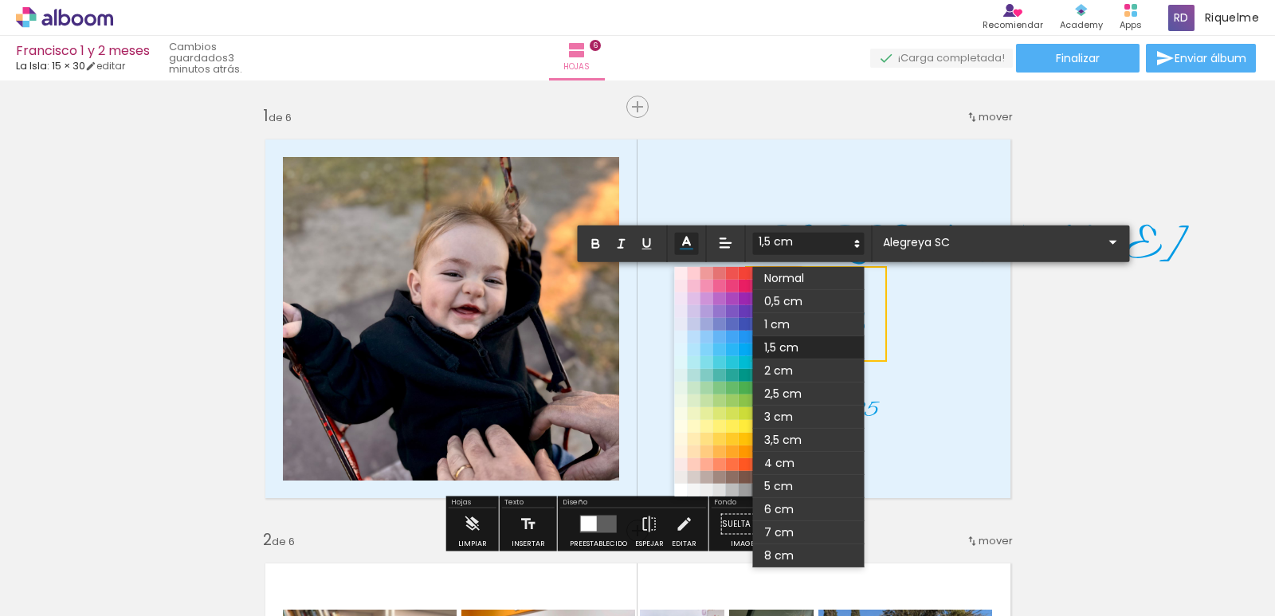
click at [875, 194] on div "[PERSON_NAME]" at bounding box center [960, 242] width 469 height 100
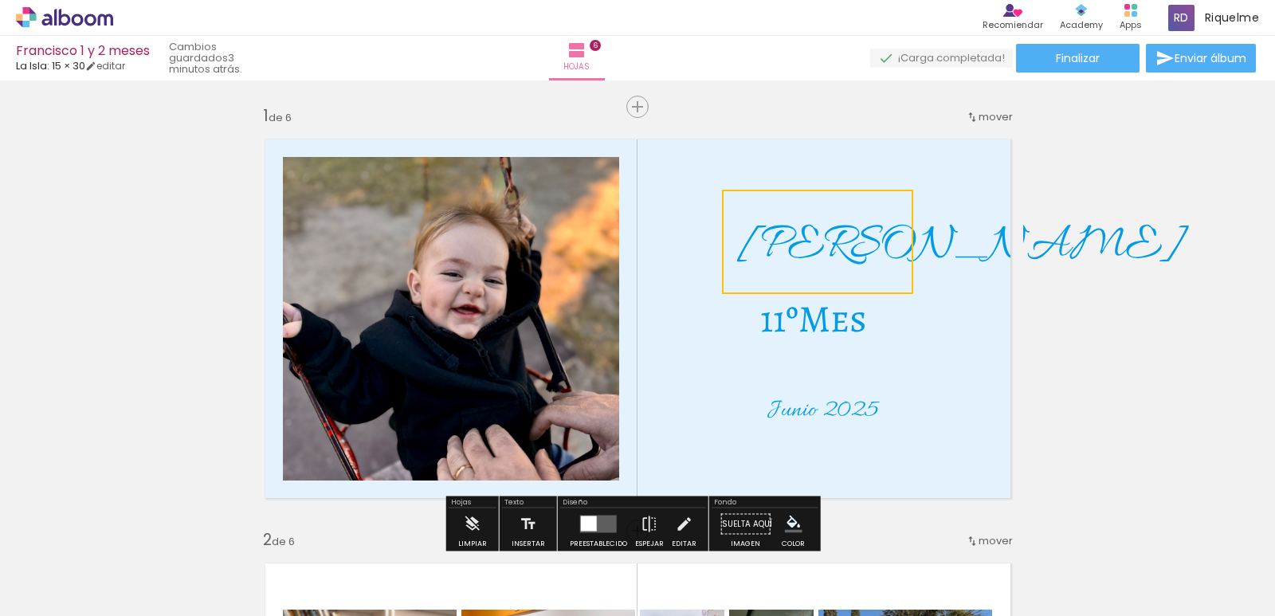
click at [819, 241] on quentale-selection at bounding box center [817, 242] width 191 height 104
click at [0, 0] on span at bounding box center [0, 0] width 0 height 0
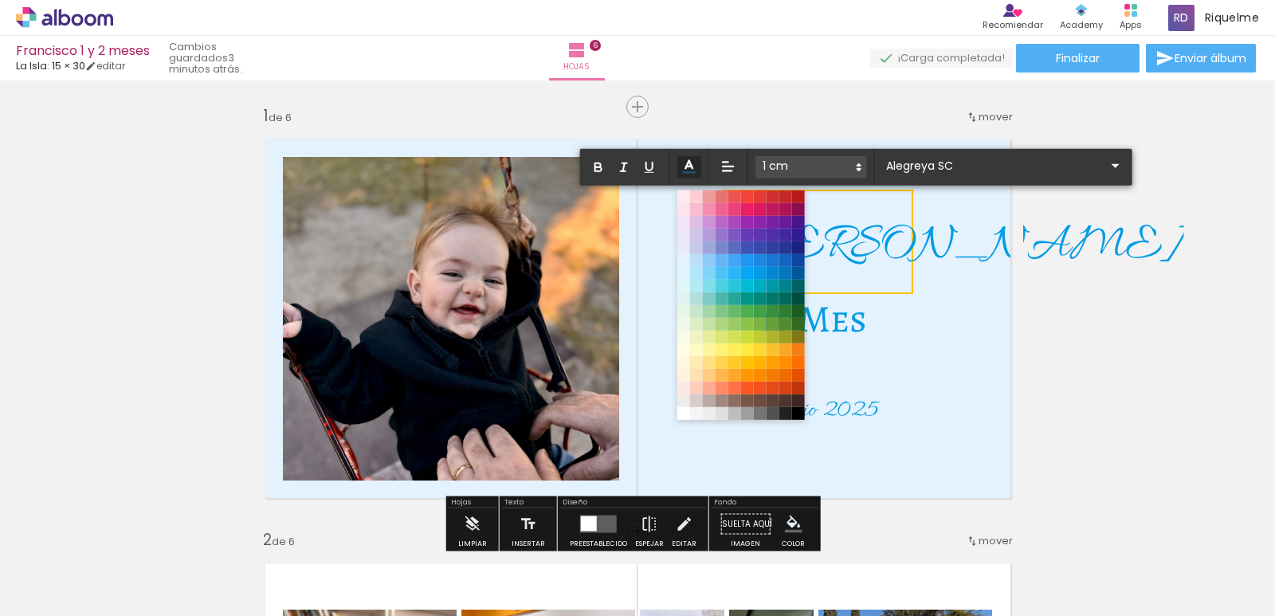
click at [840, 245] on span "[PERSON_NAME]" at bounding box center [960, 246] width 445 height 64
type input "Allura"
click at [839, 246] on span "[PERSON_NAME]" at bounding box center [960, 246] width 445 height 64
click at [858, 234] on span "Francisco" at bounding box center [960, 246] width 445 height 64
click at [888, 242] on span "Francisco" at bounding box center [960, 246] width 445 height 64
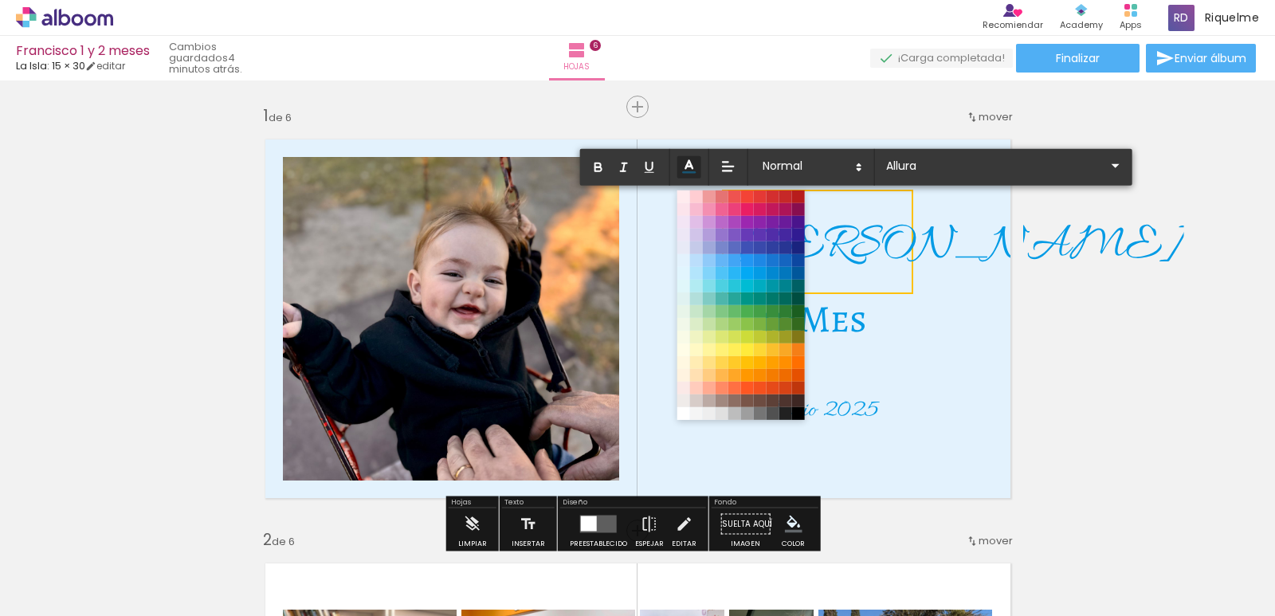
click at [877, 245] on span "Francisco" at bounding box center [960, 246] width 445 height 64
click at [879, 245] on span "Francisco" at bounding box center [960, 246] width 445 height 64
click at [896, 240] on span "Francisco" at bounding box center [960, 246] width 445 height 64
click at [895, 242] on span "Francisco" at bounding box center [960, 246] width 445 height 64
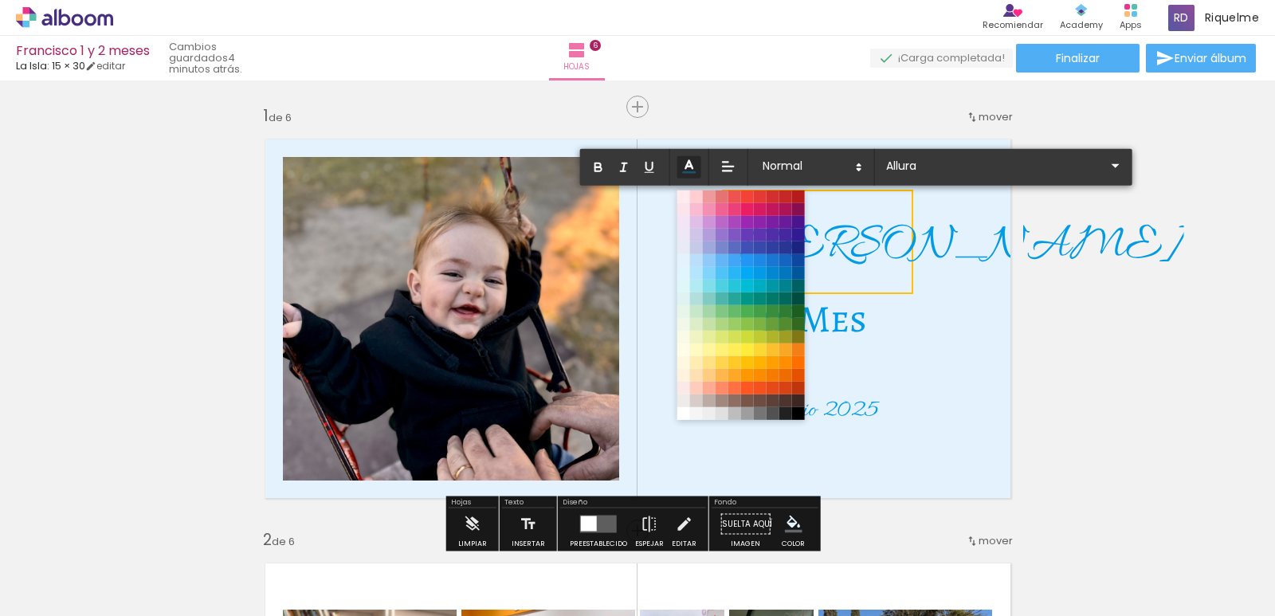
click at [895, 243] on span "Francisco" at bounding box center [960, 246] width 445 height 64
click at [894, 242] on span "Francisco" at bounding box center [960, 246] width 445 height 64
click at [889, 246] on span "Francisco" at bounding box center [960, 246] width 445 height 64
click at [889, 245] on span "Francisco" at bounding box center [960, 246] width 445 height 64
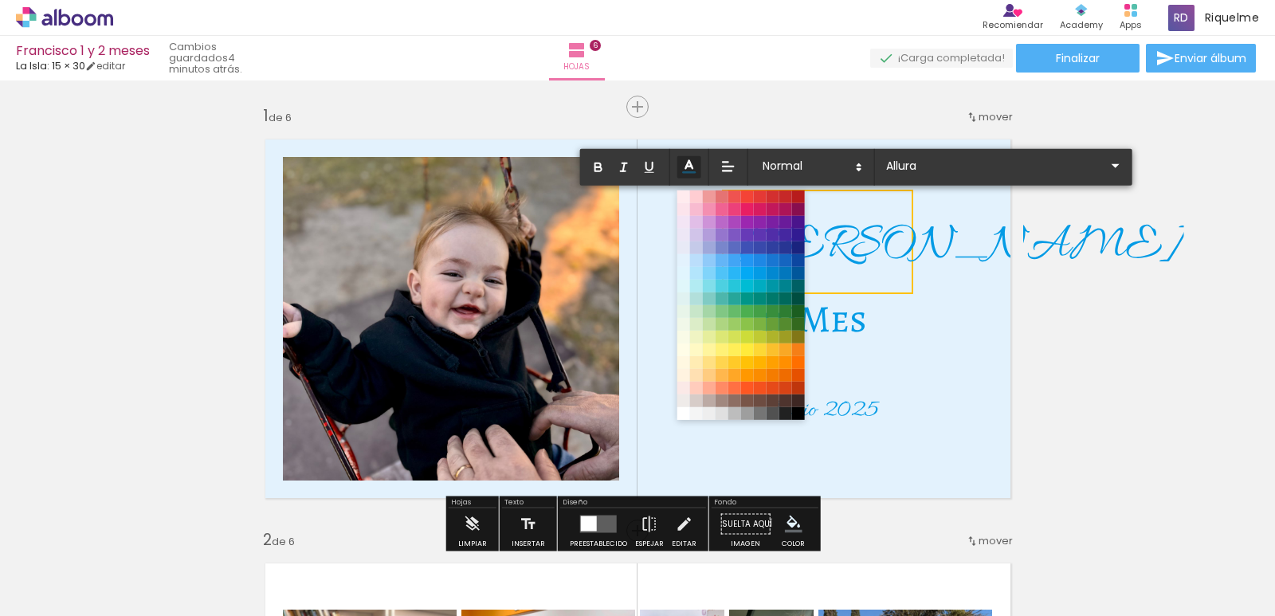
click at [876, 266] on span "Francisco" at bounding box center [960, 246] width 445 height 64
click at [848, 249] on span "Francisco" at bounding box center [960, 246] width 445 height 64
click at [849, 249] on span "Francisco" at bounding box center [960, 246] width 445 height 64
click at [843, 233] on span "Francisco" at bounding box center [960, 246] width 445 height 64
click at [820, 245] on span "Francisco" at bounding box center [960, 246] width 445 height 64
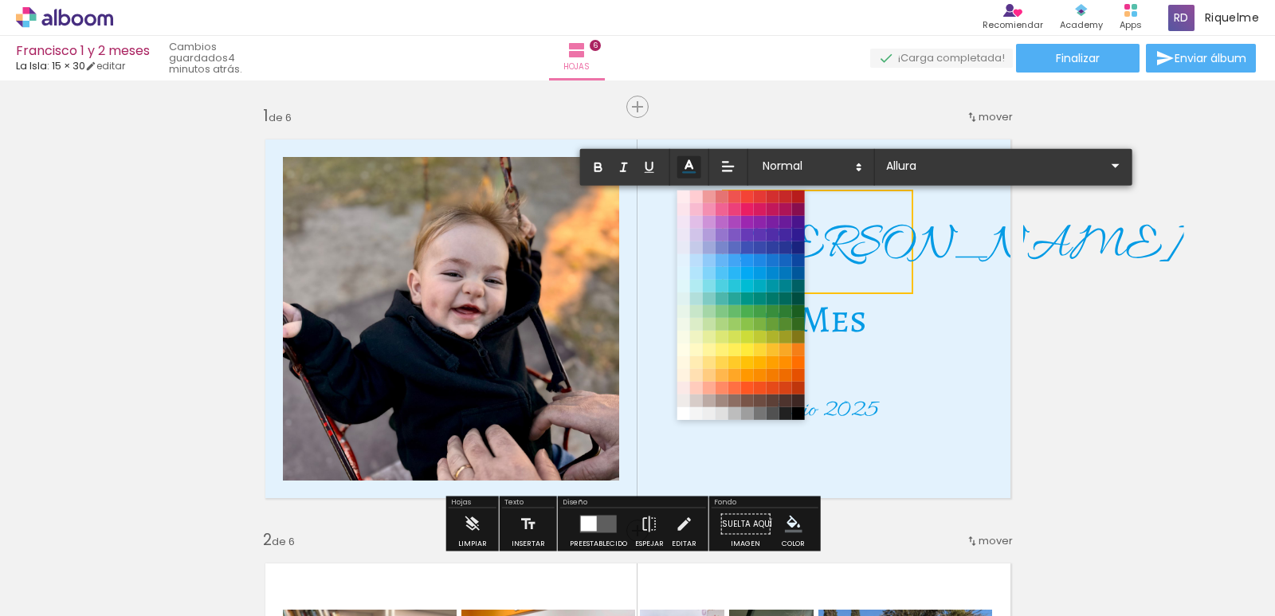
click at [819, 245] on span "Francisco" at bounding box center [960, 246] width 445 height 64
click at [761, 277] on span at bounding box center [760, 274] width 18 height 18
click at [1014, 273] on quentale-layouter at bounding box center [638, 319] width 771 height 384
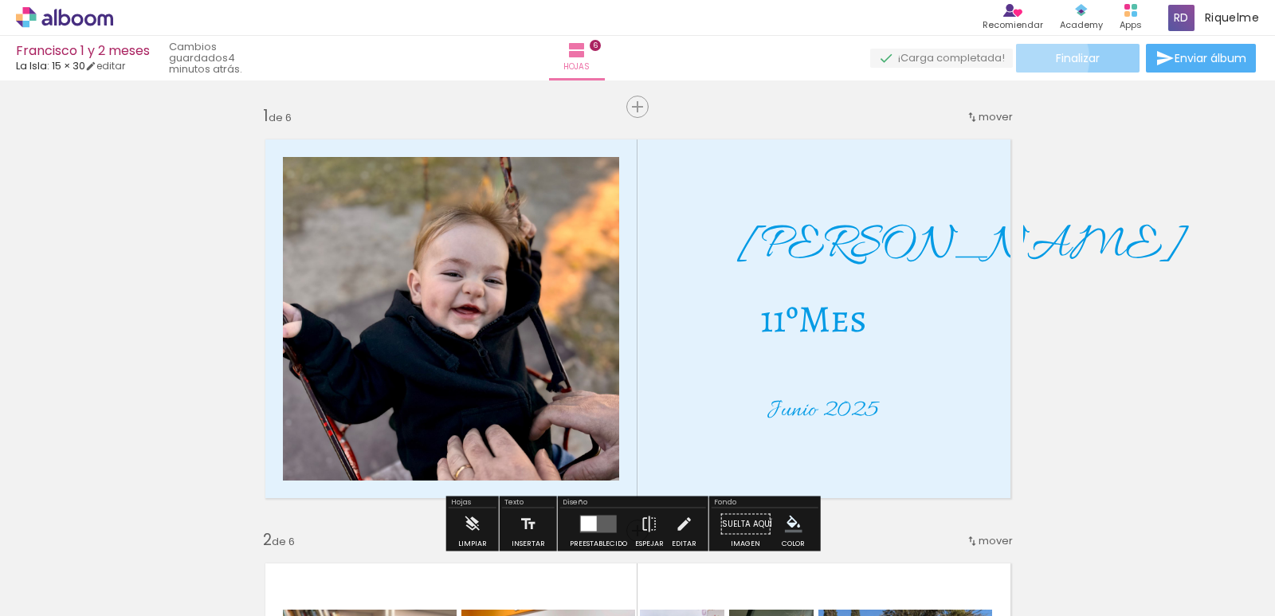
click at [1032, 59] on paper-button "Finalizar" at bounding box center [1078, 58] width 124 height 29
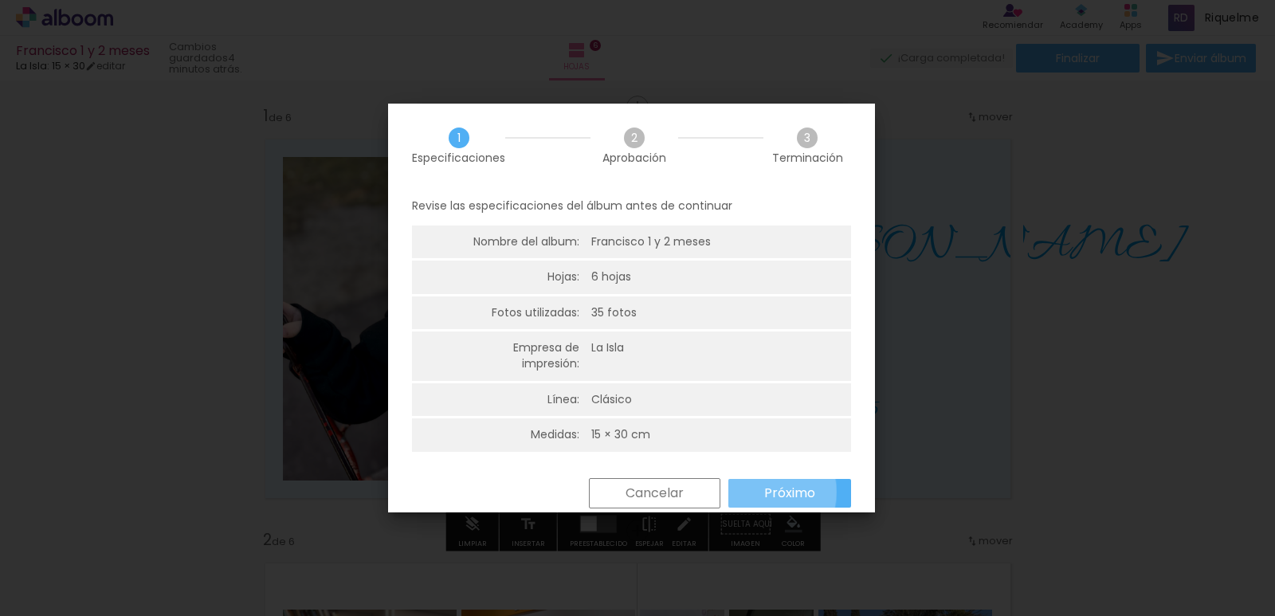
click at [0, 0] on div "Regresar Cancelar Próximo" at bounding box center [0, 0] width 0 height 0
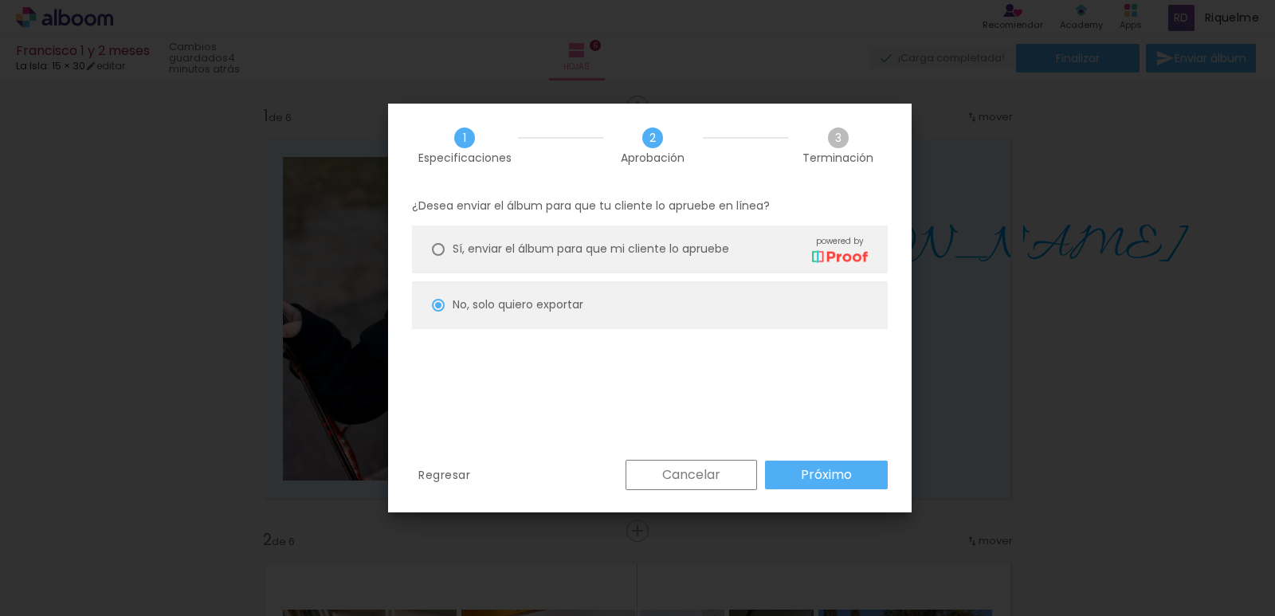
click at [0, 0] on paper-button "Exportar" at bounding box center [0, 0] width 0 height 0
type input "Alta, 300 DPI"
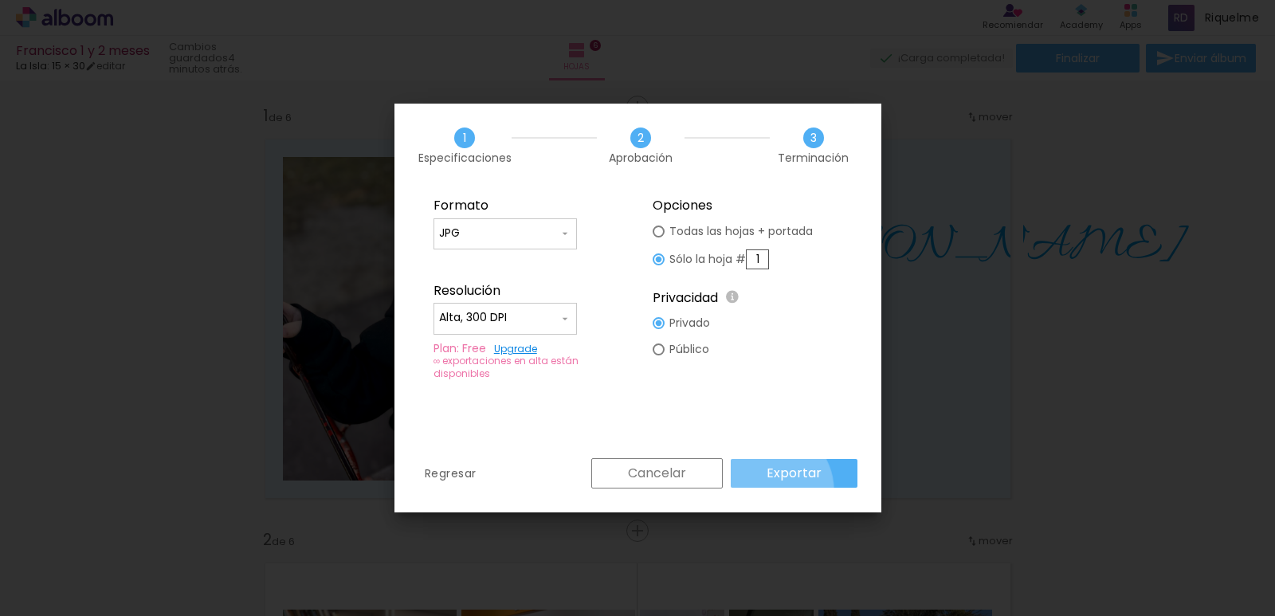
click at [771, 488] on div "Regresar Cancelar Exportar" at bounding box center [637, 485] width 487 height 54
click at [0, 0] on slot "Exportar" at bounding box center [0, 0] width 0 height 0
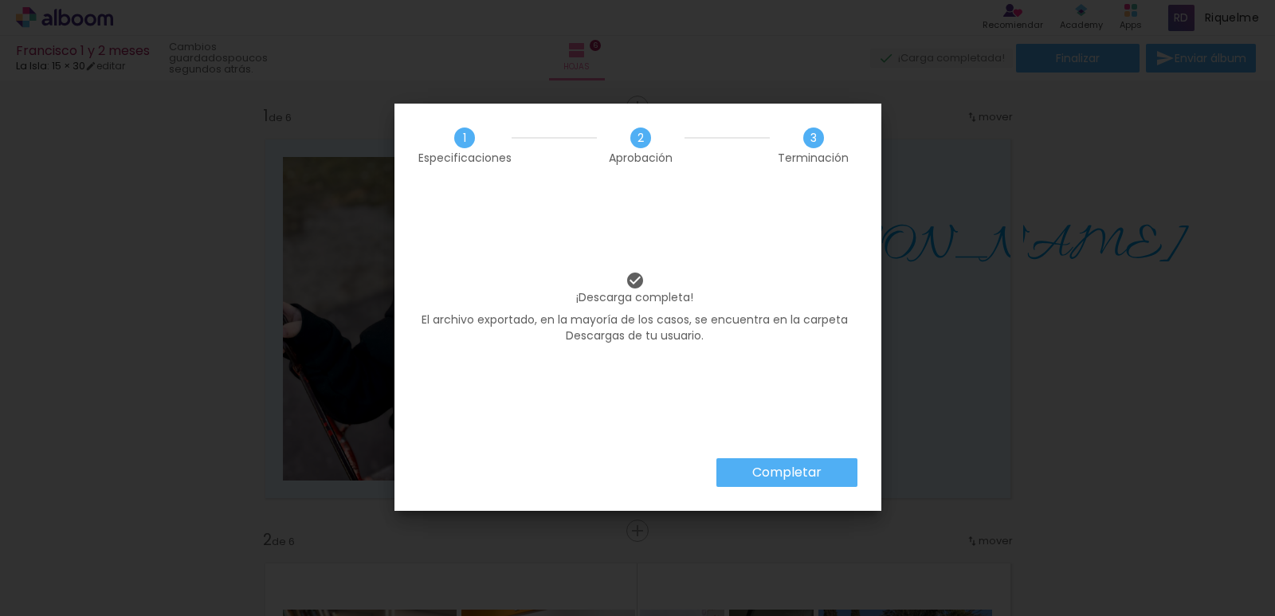
click at [795, 473] on iron-overlay-backdrop at bounding box center [637, 308] width 1275 height 616
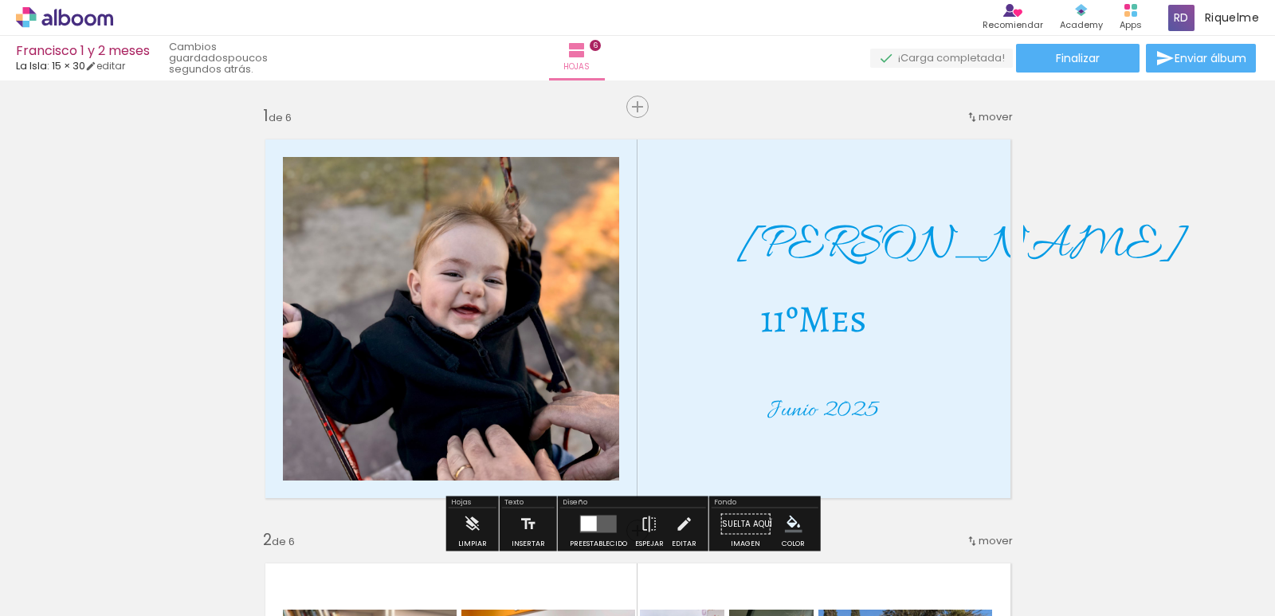
click at [802, 320] on span "11ºMes" at bounding box center [813, 318] width 107 height 51
click at [801, 322] on quentale-selection at bounding box center [816, 314] width 147 height 91
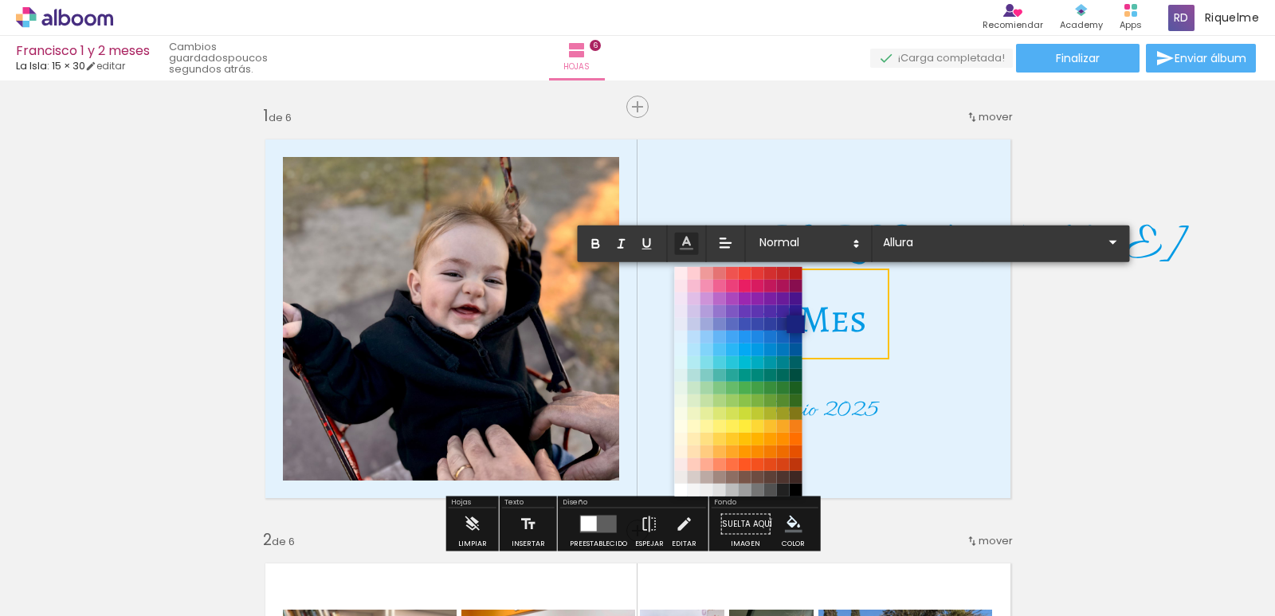
click at [801, 322] on span at bounding box center [796, 325] width 18 height 18
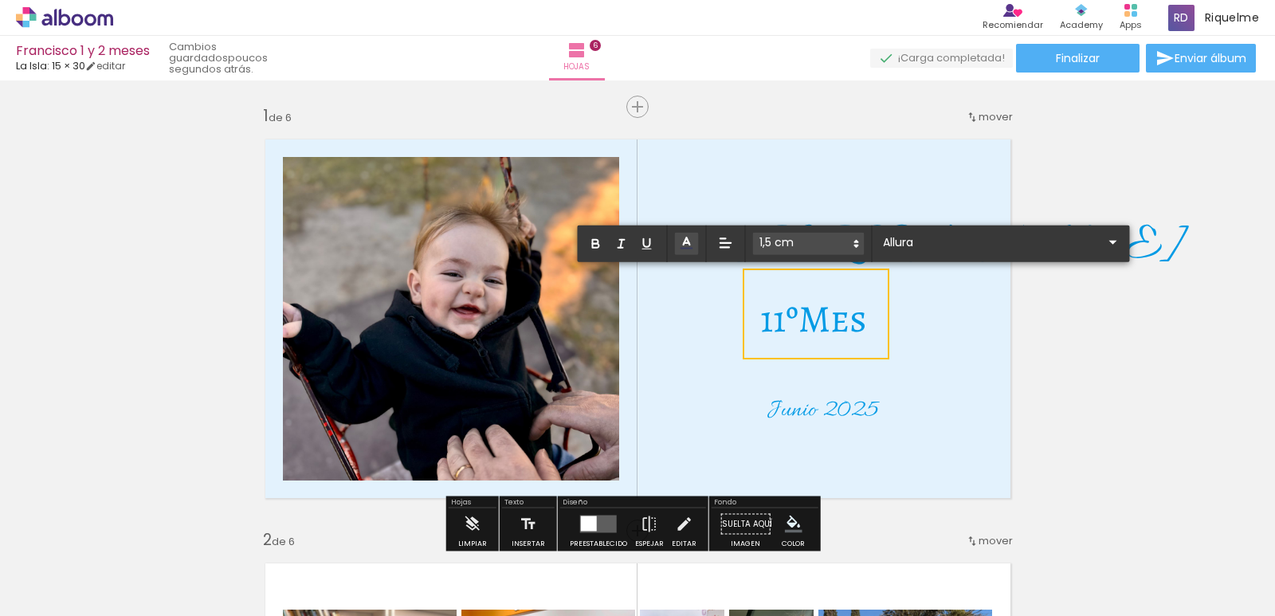
click at [815, 320] on span "11ºMes" at bounding box center [813, 318] width 107 height 51
click at [816, 321] on span "11ºMes" at bounding box center [813, 318] width 107 height 51
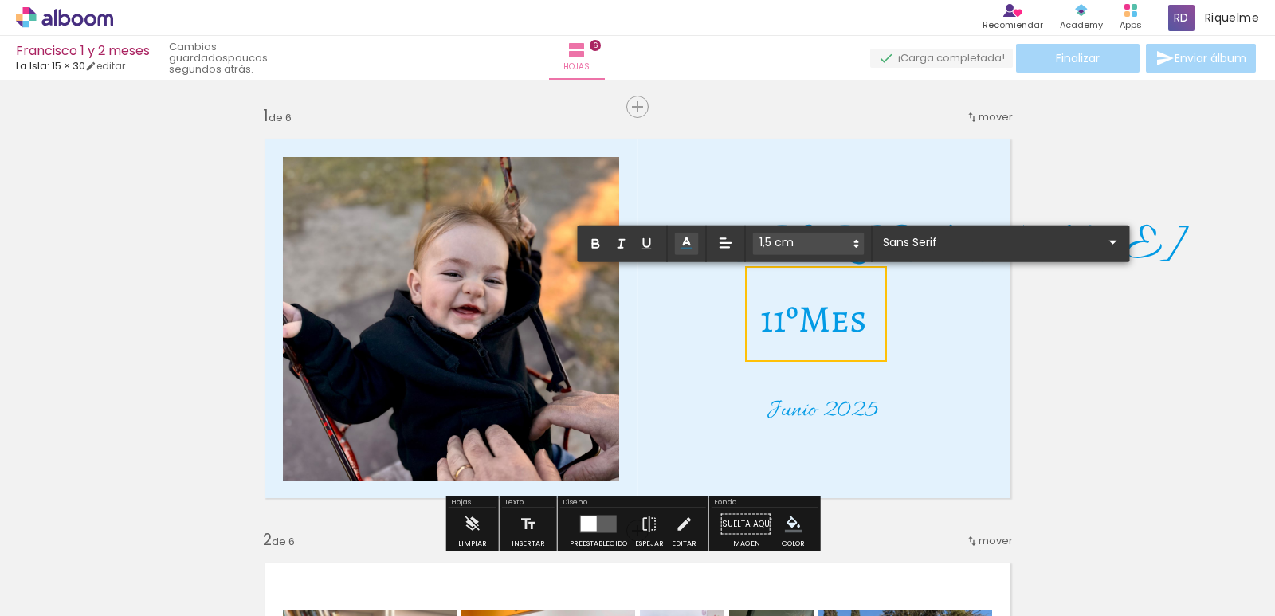
click at [932, 245] on input "Sans Serif" at bounding box center [991, 241] width 224 height 17
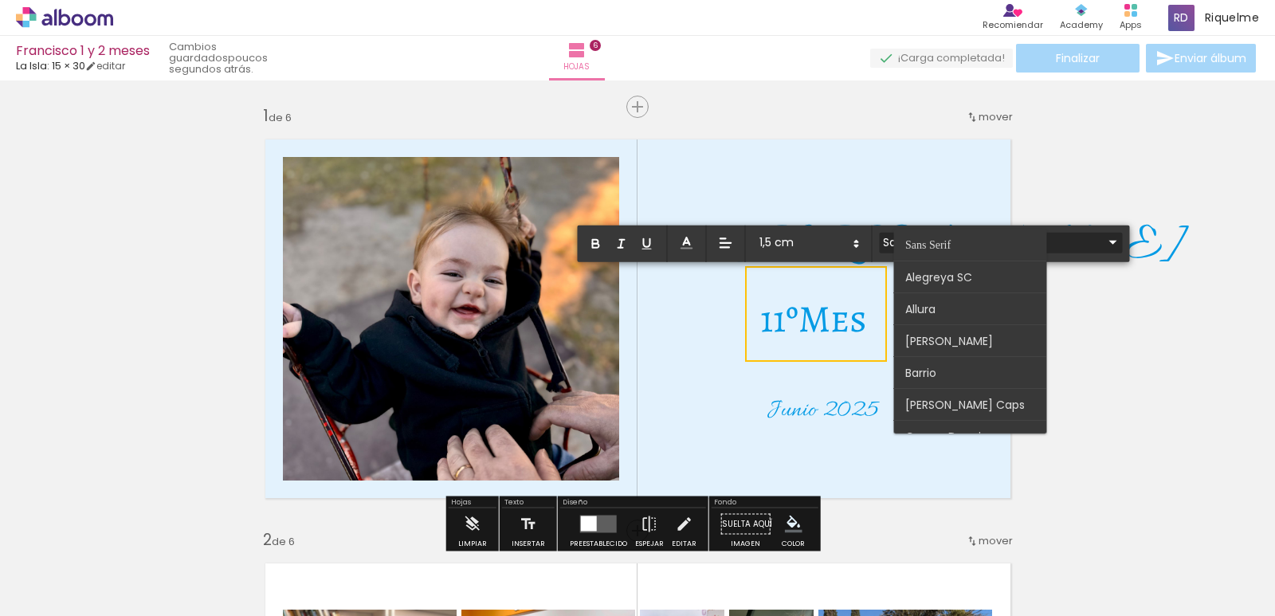
click at [947, 247] on span "Sans Serif" at bounding box center [927, 245] width 45 height 12
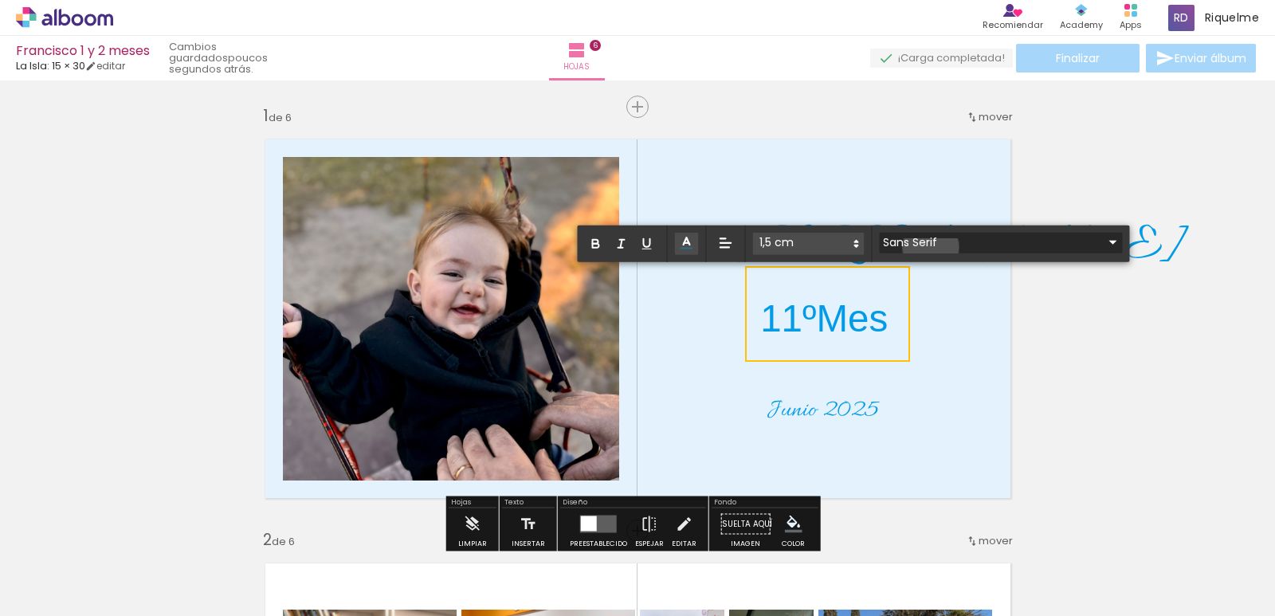
click at [931, 247] on input "Sans Serif" at bounding box center [991, 241] width 224 height 17
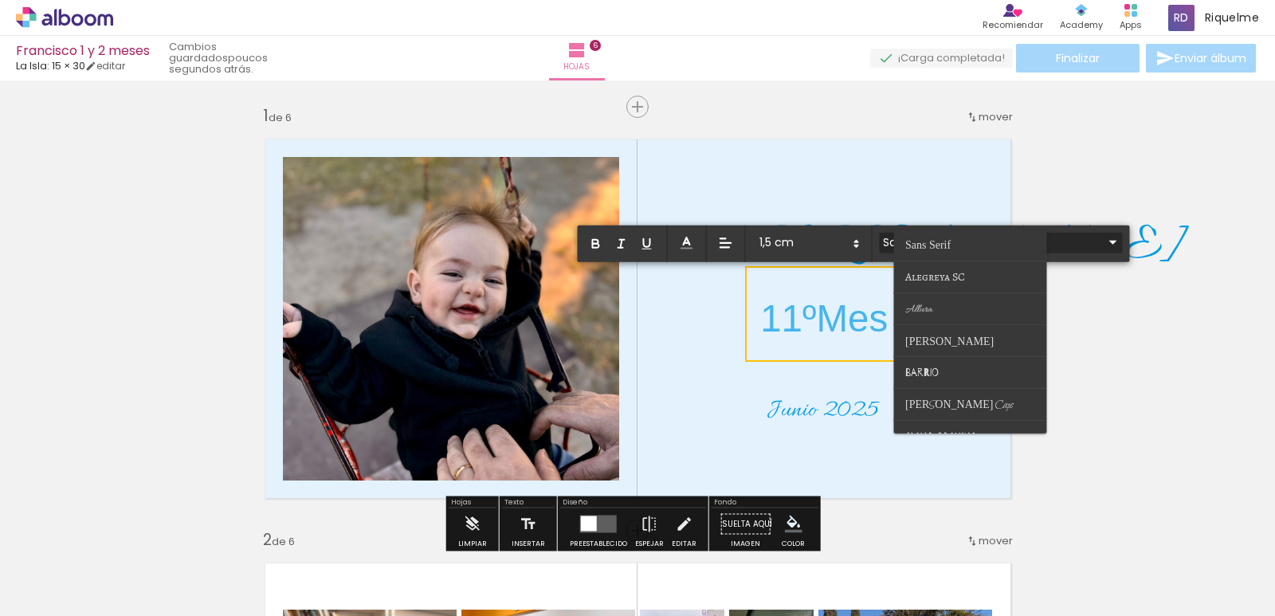
click at [944, 307] on paper-item at bounding box center [969, 309] width 153 height 32
type input "Allura"
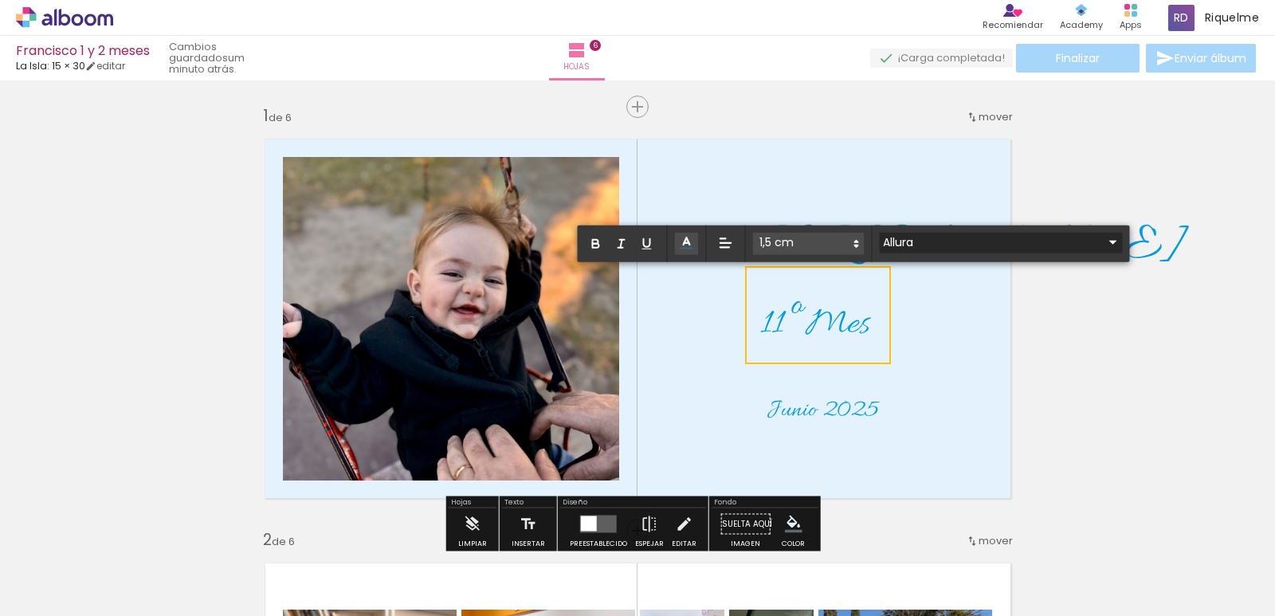
click at [947, 253] on div at bounding box center [1000, 253] width 243 height 2
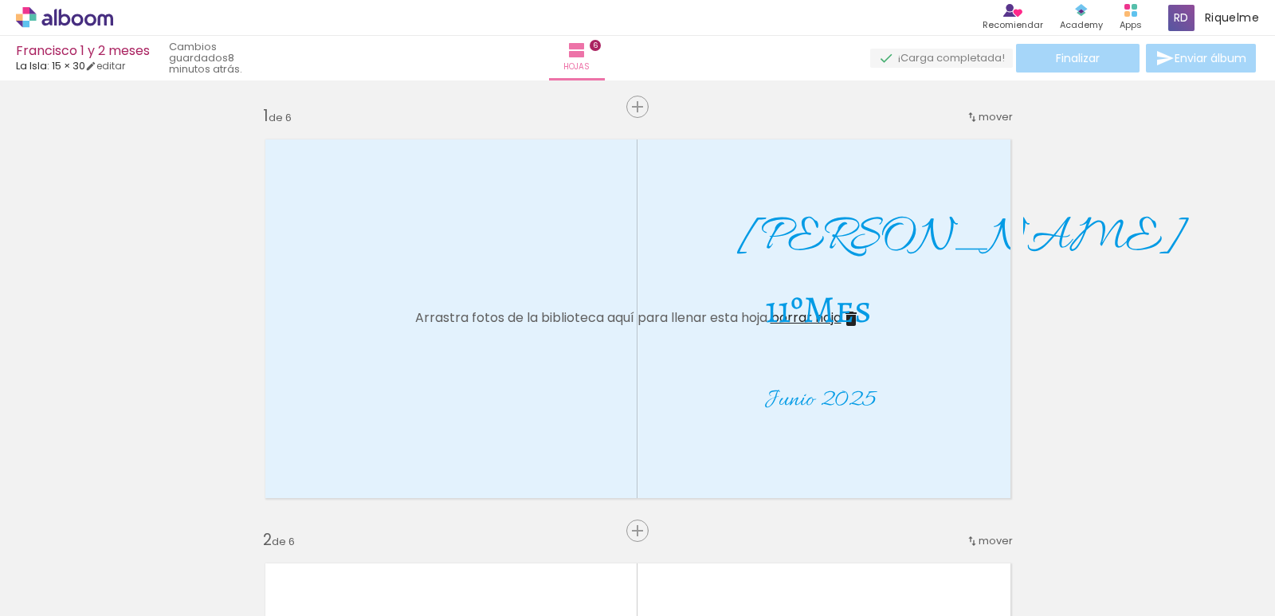
click at [814, 305] on span "11ºMes" at bounding box center [818, 309] width 107 height 51
click at [815, 306] on quentale-selection at bounding box center [816, 304] width 139 height 91
type input "Alegreya SC"
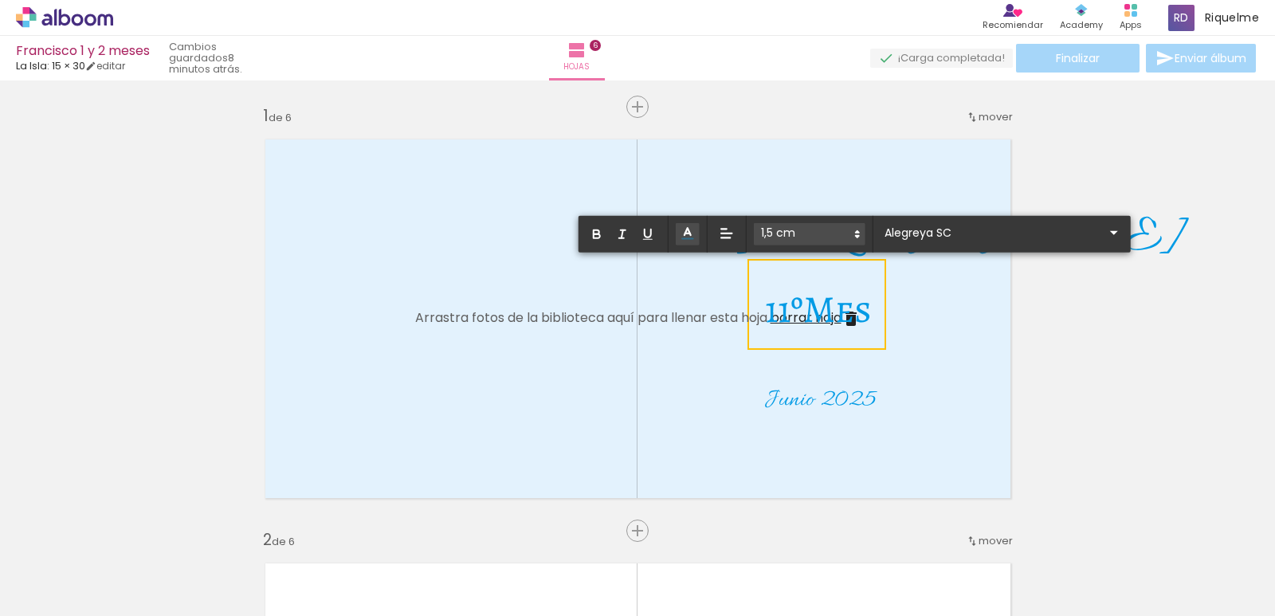
click at [818, 305] on span "11ºMes" at bounding box center [818, 309] width 107 height 51
click at [818, 304] on span "11ºMes" at bounding box center [818, 309] width 107 height 51
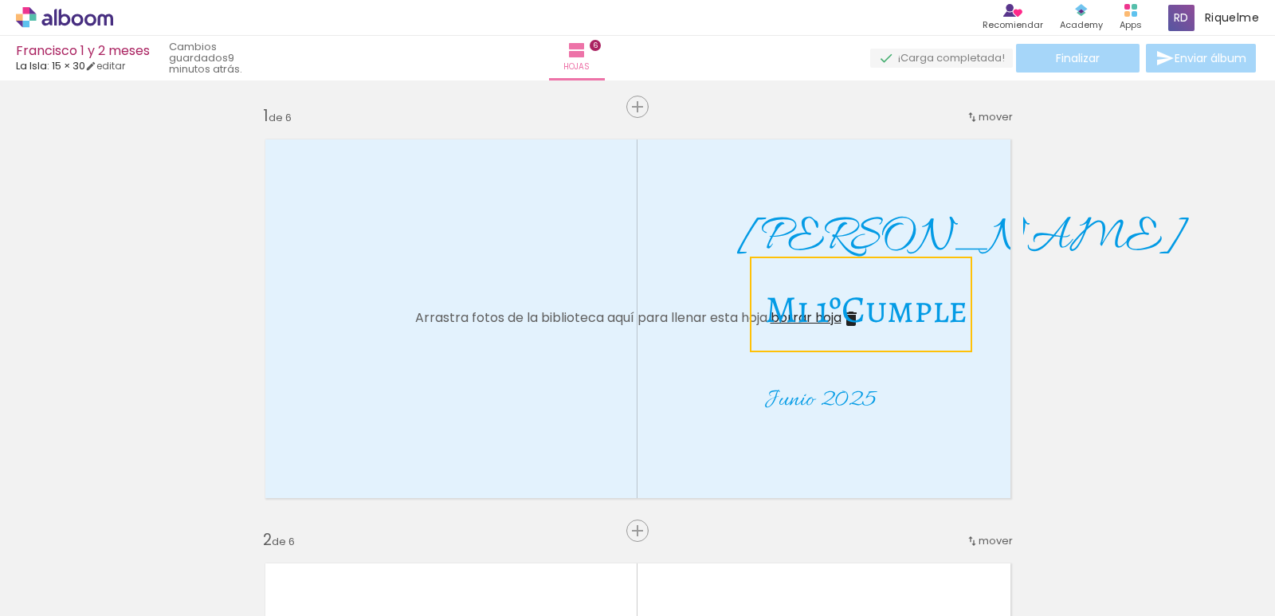
click at [863, 236] on span "[PERSON_NAME]" at bounding box center [960, 238] width 445 height 64
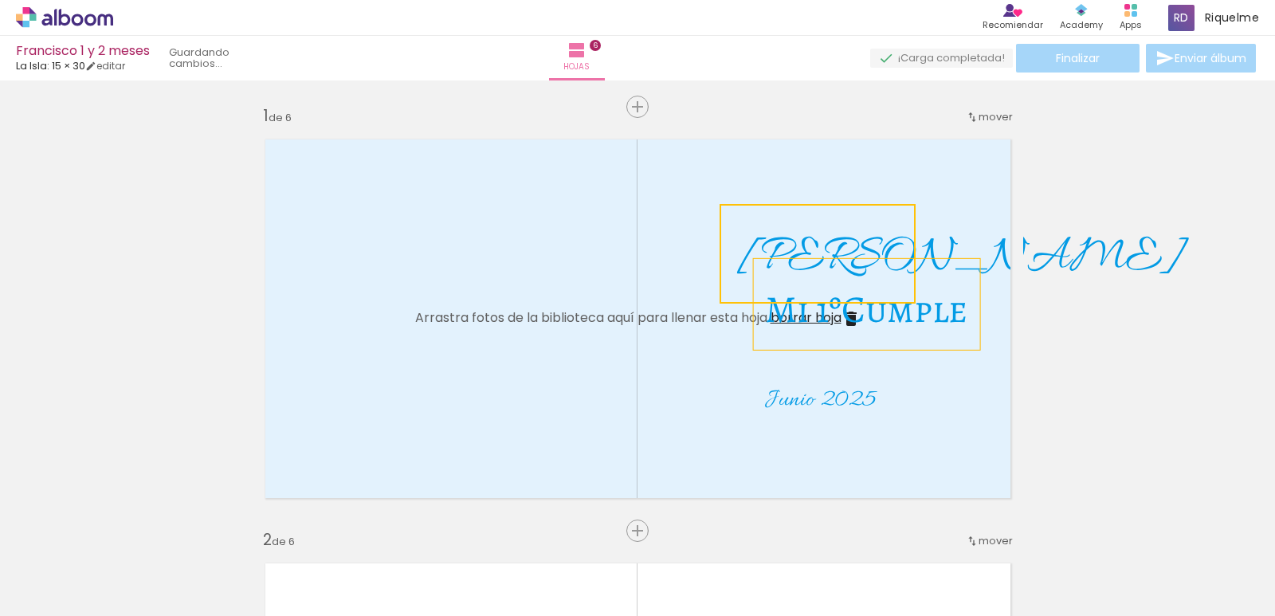
click at [933, 320] on span "Mi 1ºCumple" at bounding box center [866, 309] width 202 height 51
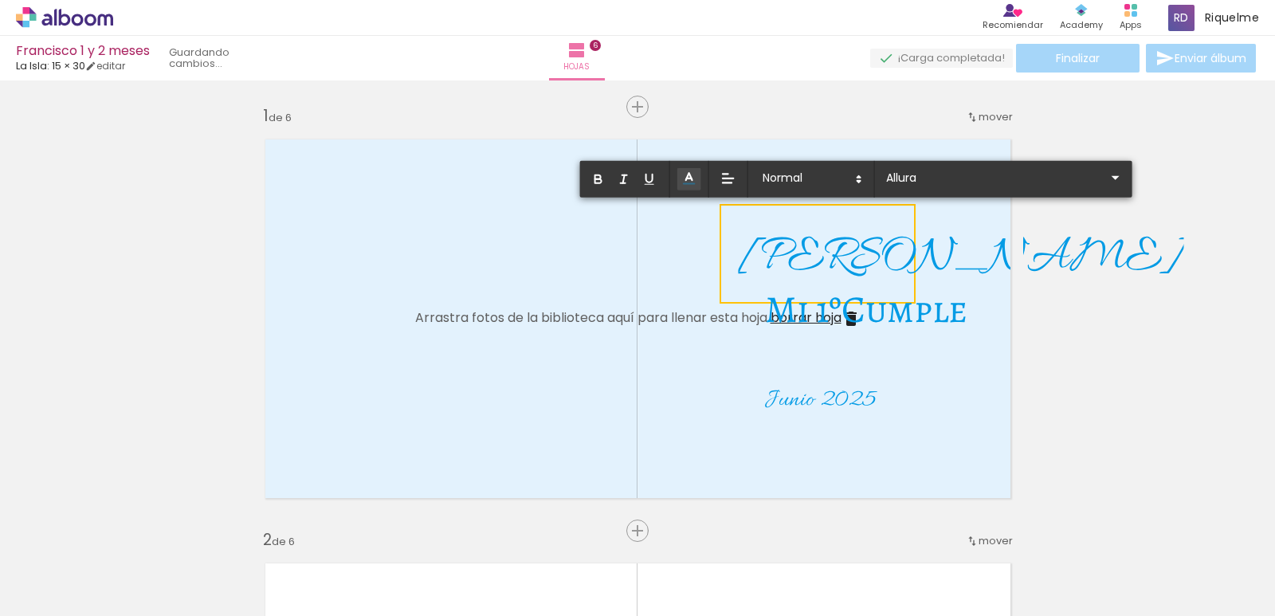
scroll to position [2, 0]
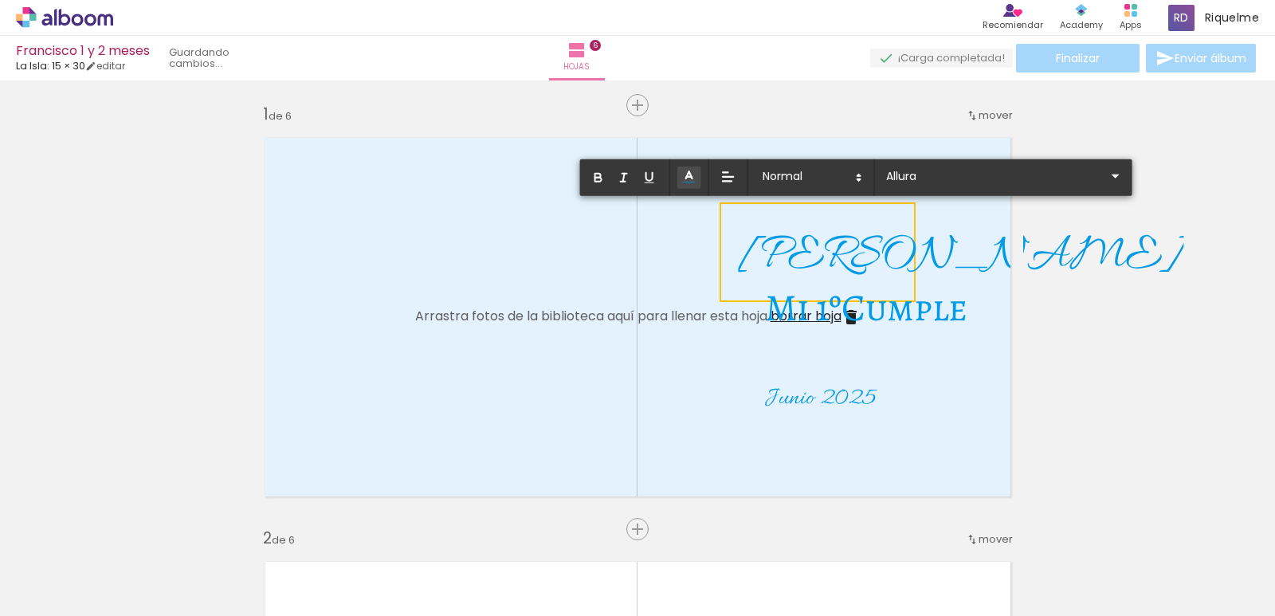
click at [941, 306] on span "Mi 1ºCumple" at bounding box center [866, 307] width 202 height 51
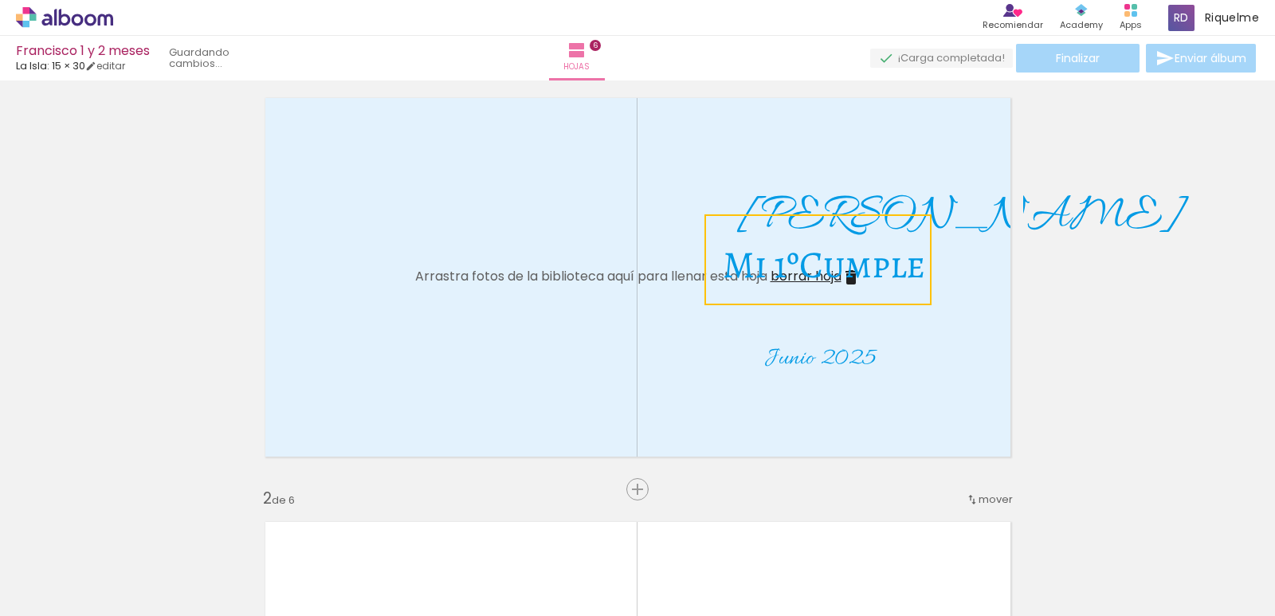
scroll to position [0, 0]
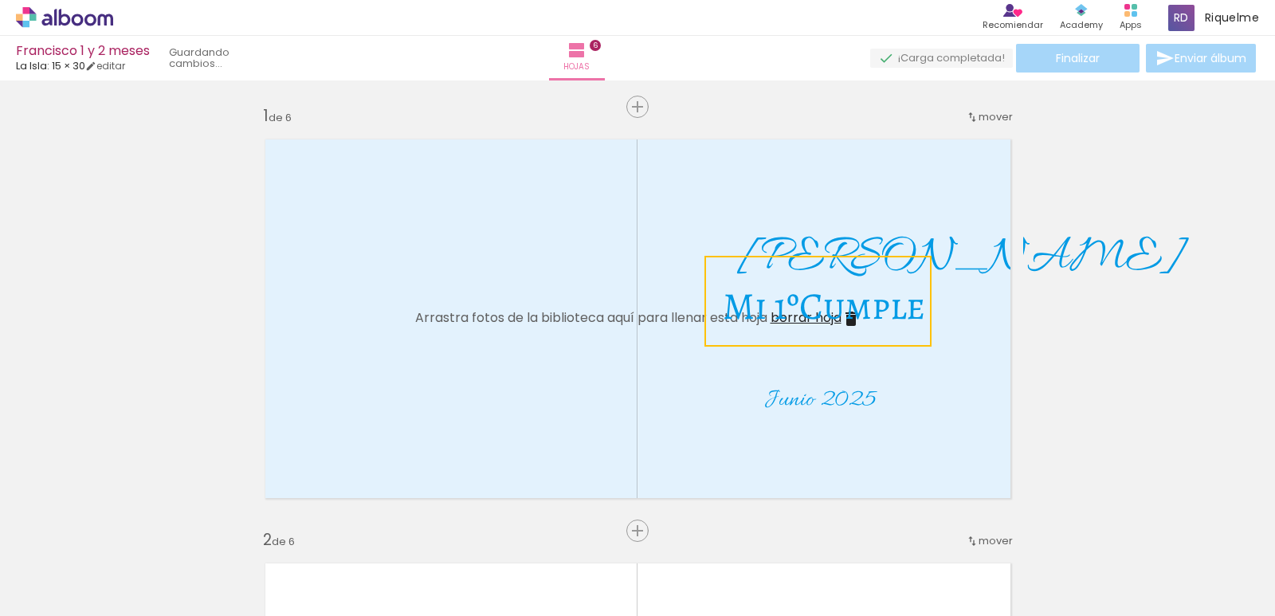
click at [874, 306] on quentale-selection at bounding box center [817, 301] width 227 height 91
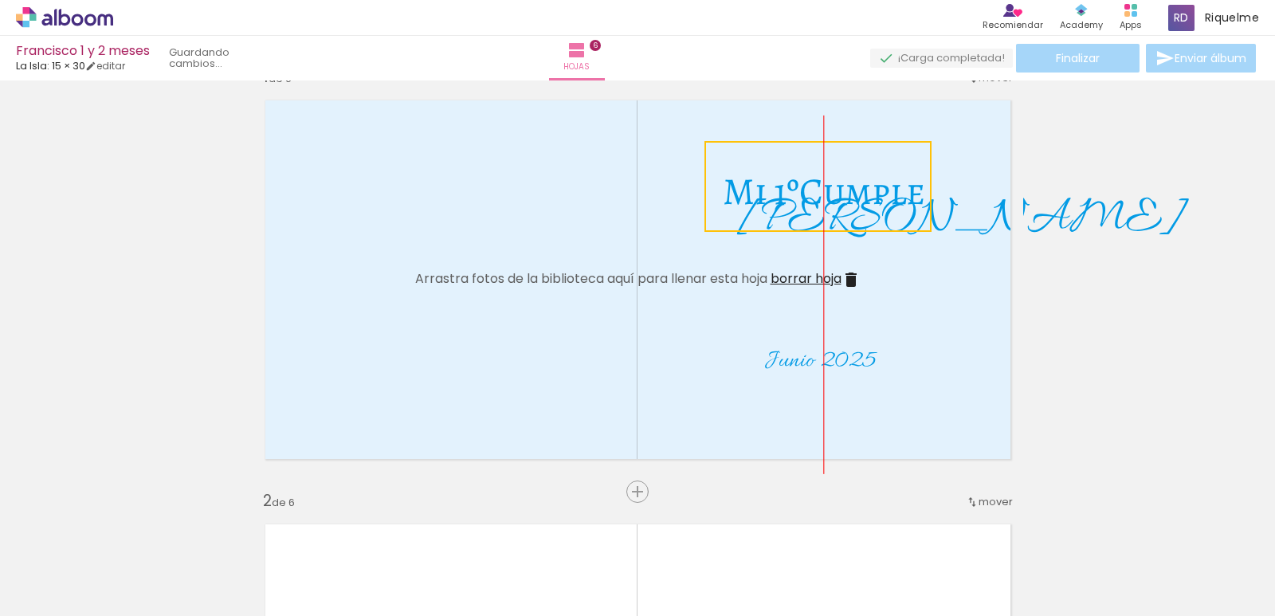
scroll to position [35, 0]
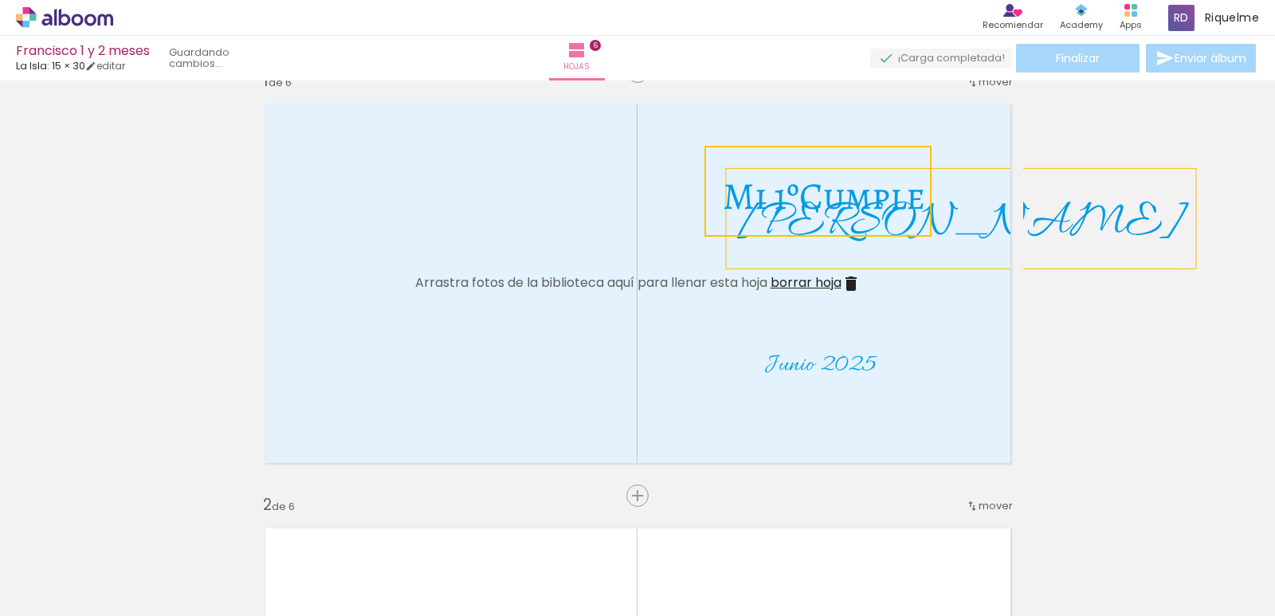
click at [879, 226] on quentale-selection at bounding box center [817, 191] width 227 height 91
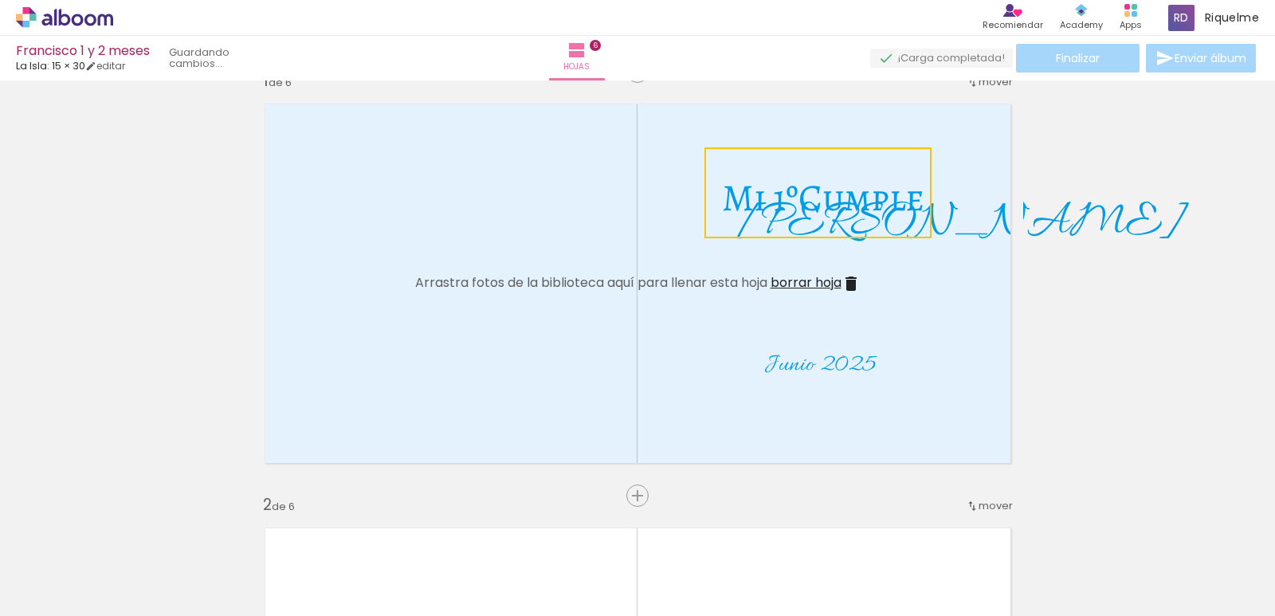
click at [975, 236] on quentale-layouter at bounding box center [638, 284] width 771 height 384
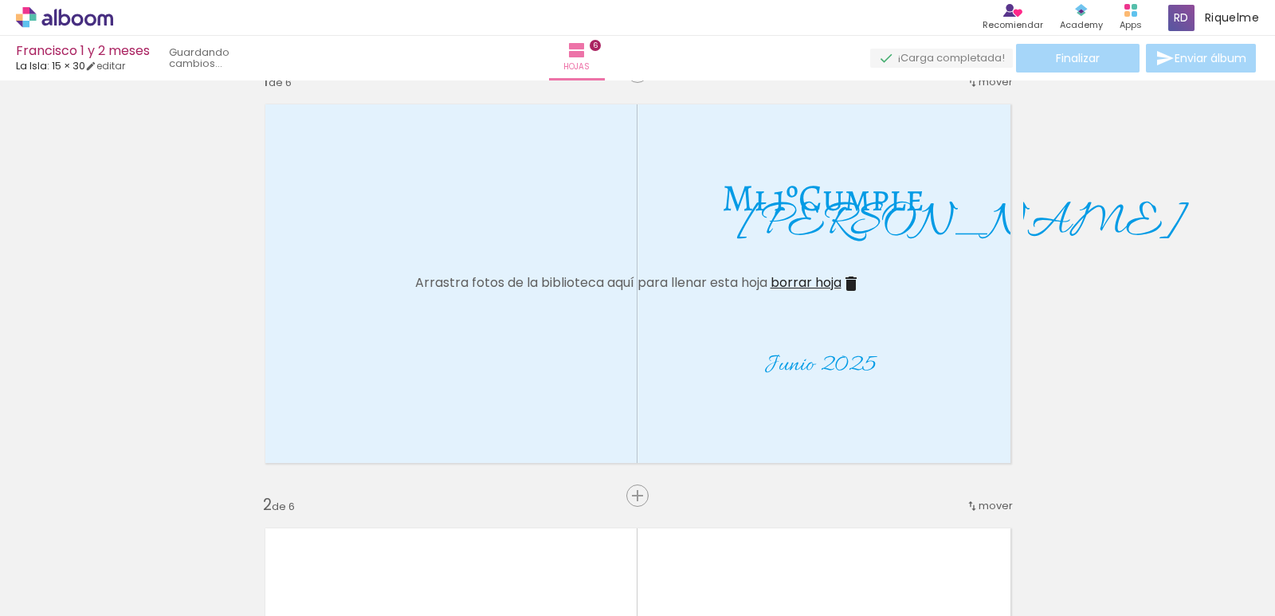
click at [875, 228] on p "Mi 1ºCumple" at bounding box center [823, 193] width 202 height 72
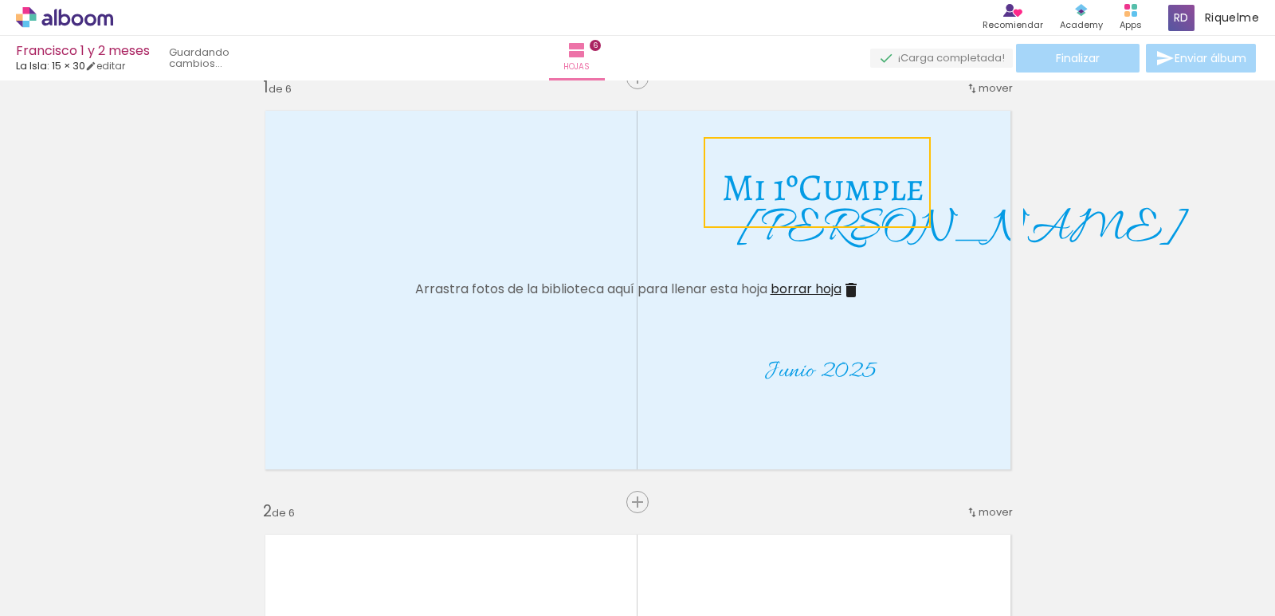
scroll to position [44, 0]
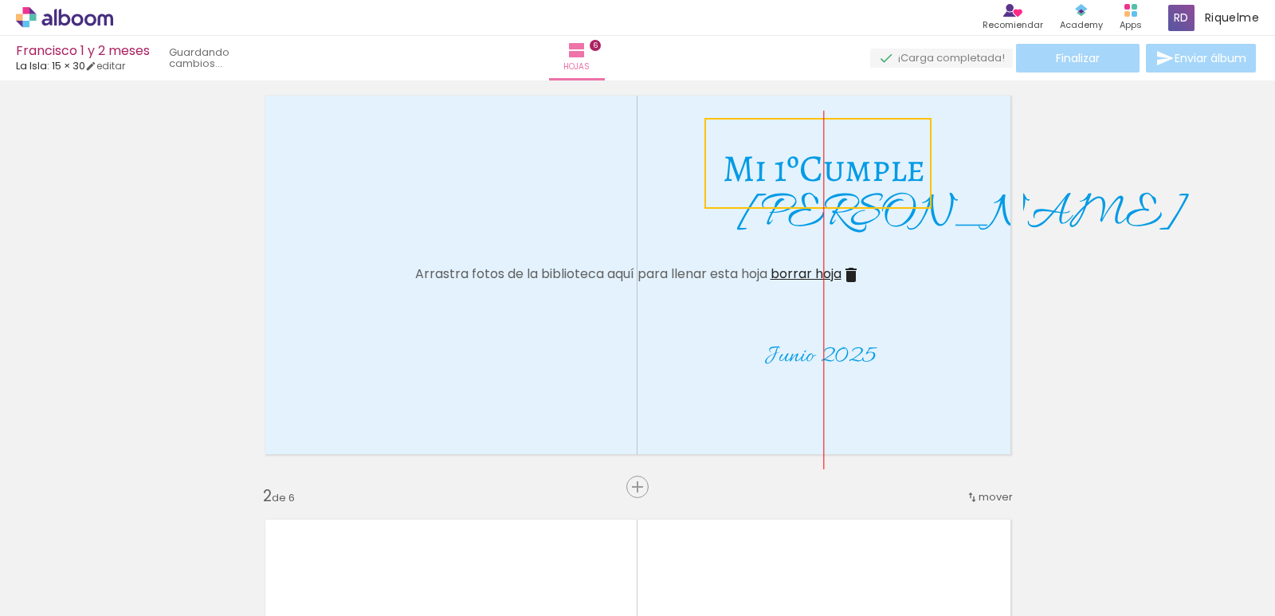
click at [863, 181] on quentale-selection at bounding box center [817, 163] width 227 height 91
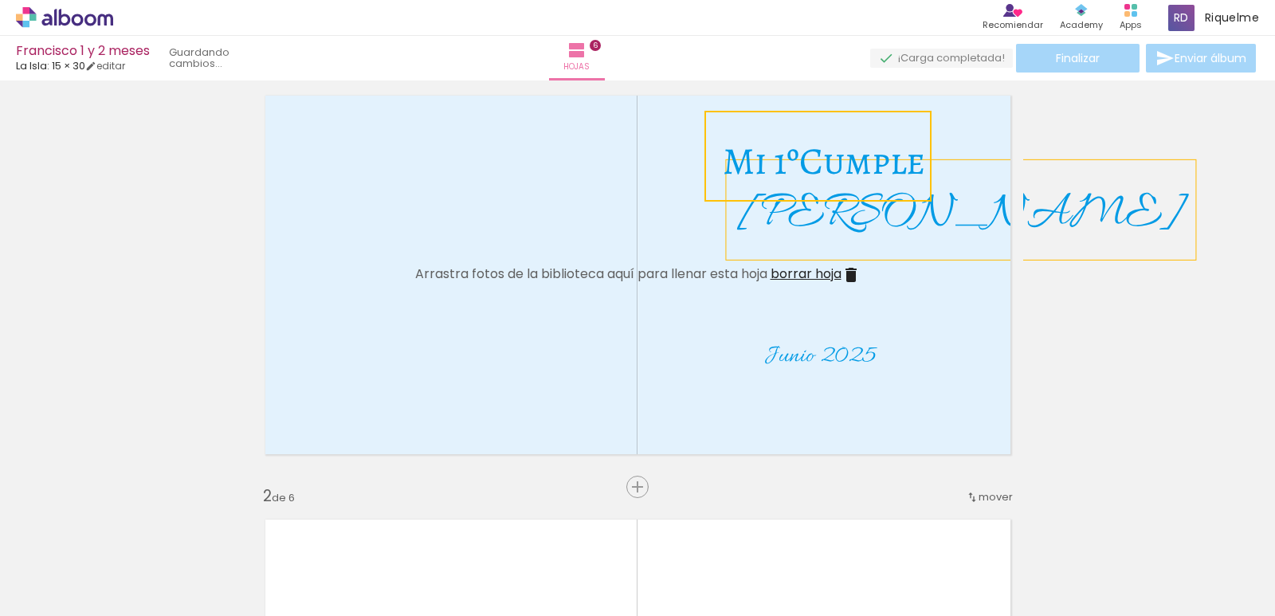
click at [850, 225] on span "[PERSON_NAME]" at bounding box center [960, 214] width 445 height 64
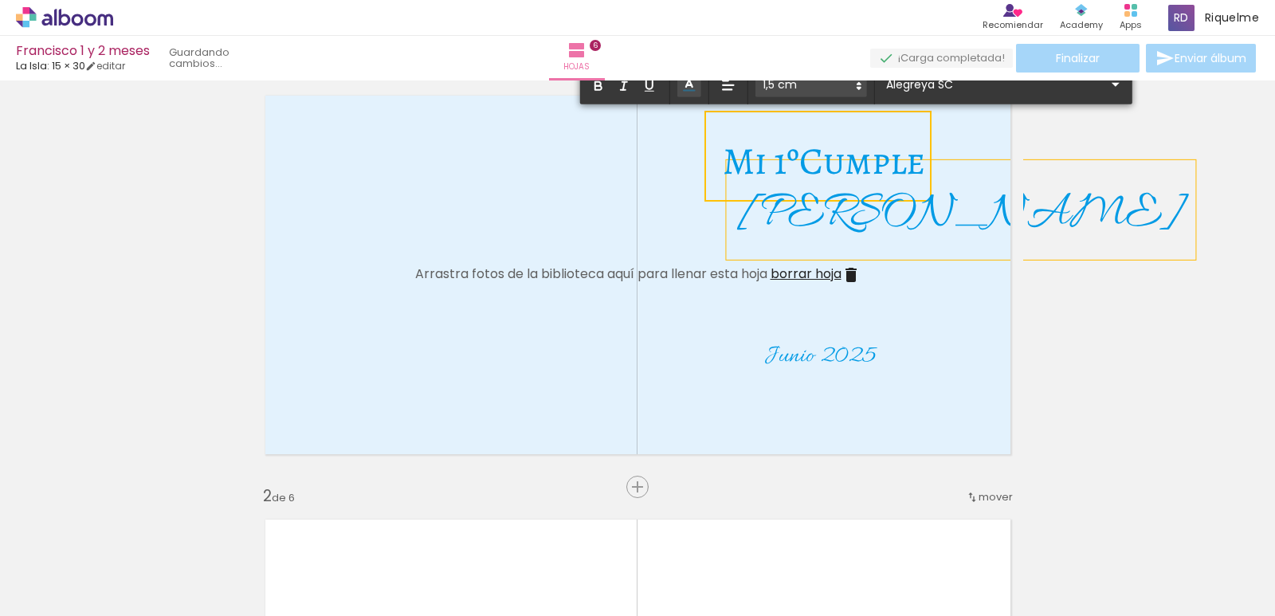
scroll to position [0, 0]
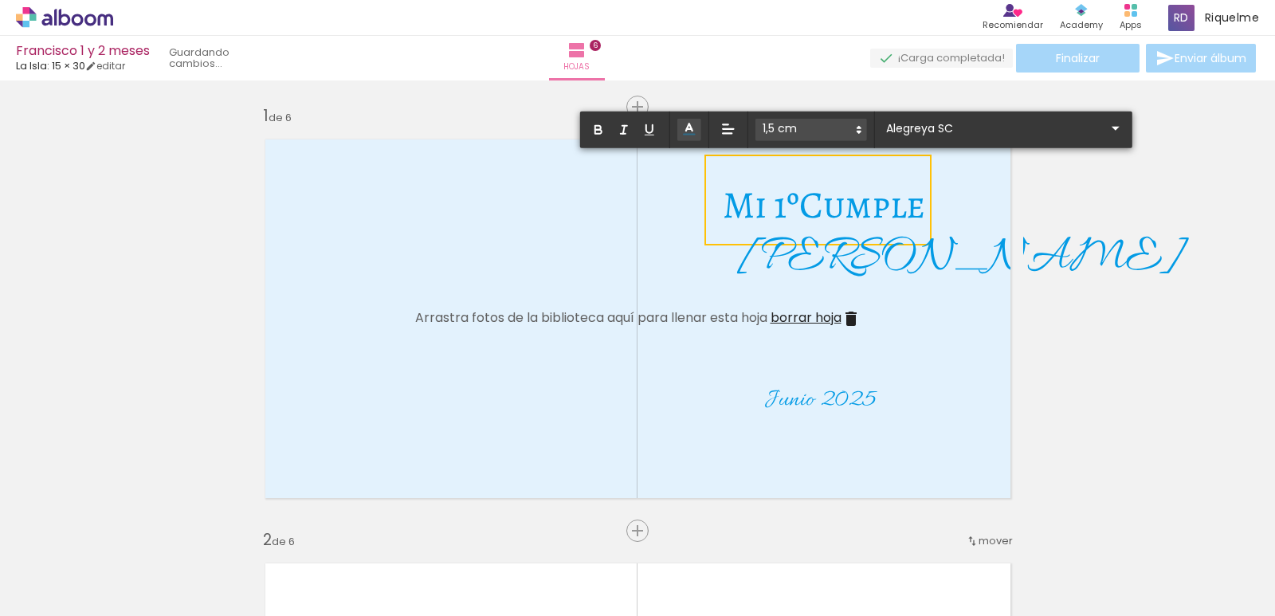
click at [851, 270] on span "[PERSON_NAME]" at bounding box center [960, 258] width 445 height 64
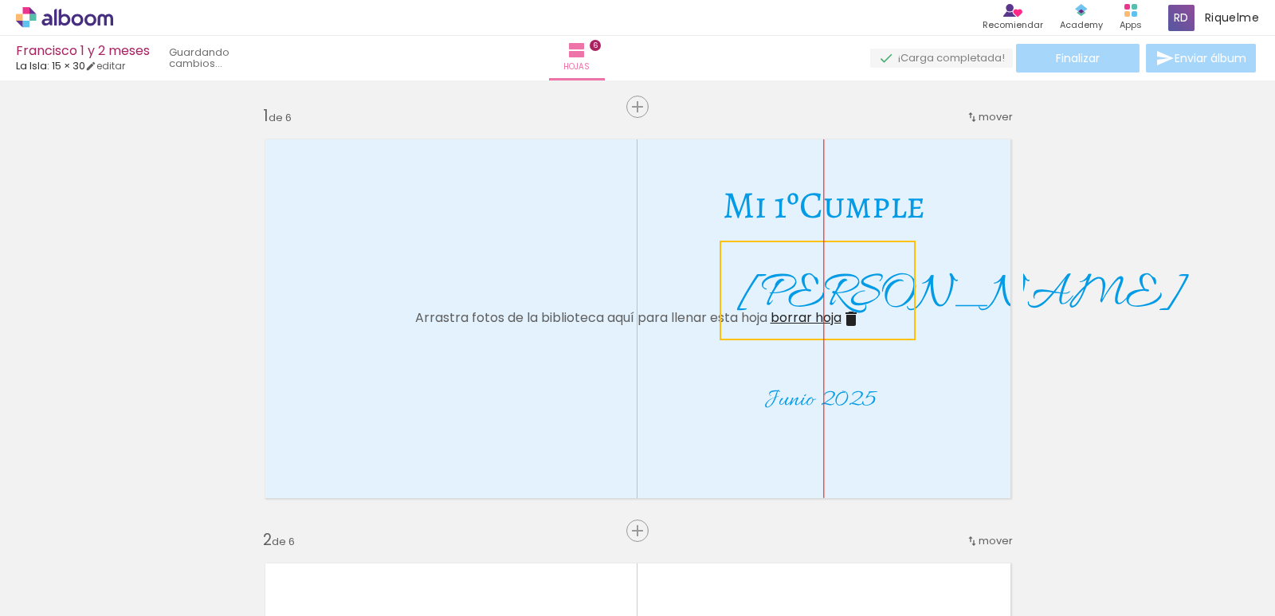
click at [862, 310] on quentale-selection at bounding box center [818, 291] width 196 height 100
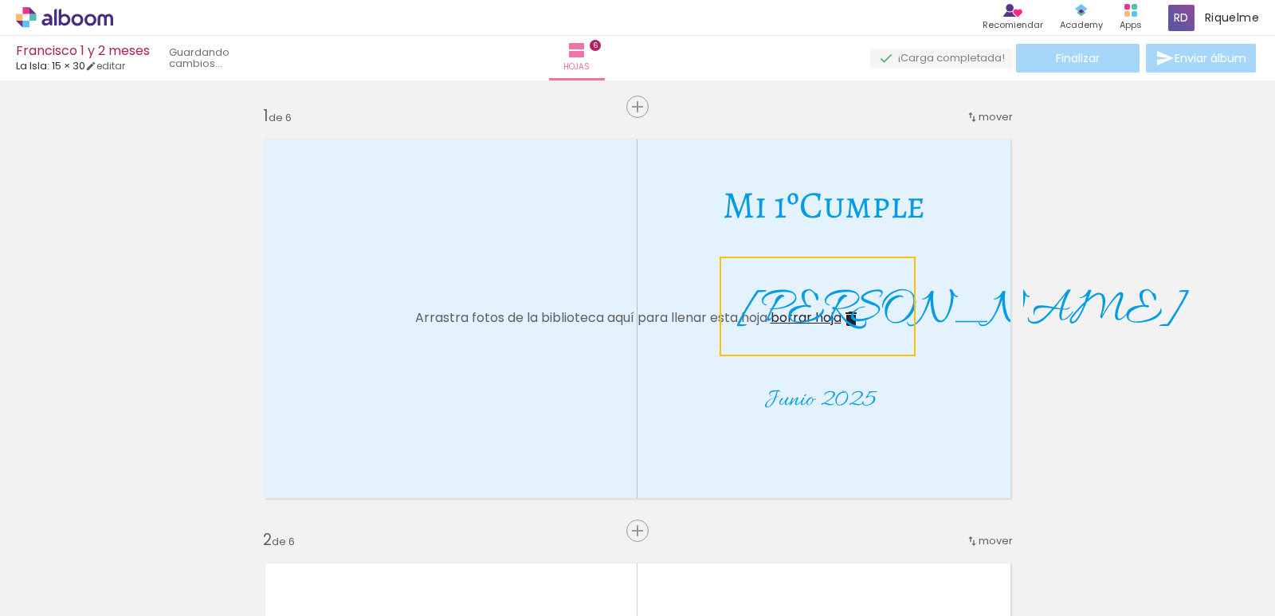
click at [834, 215] on span "Mi 1ºCumple" at bounding box center [824, 204] width 202 height 51
type input "Allura"
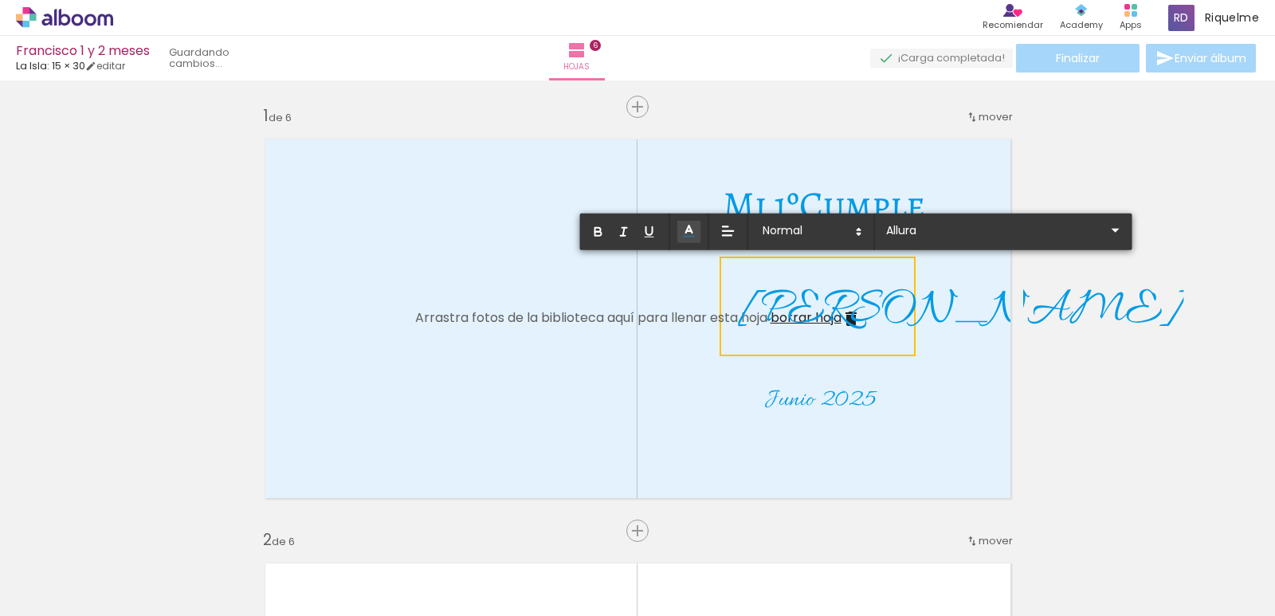
click at [838, 204] on span "Mi 1ºCumple" at bounding box center [824, 204] width 202 height 51
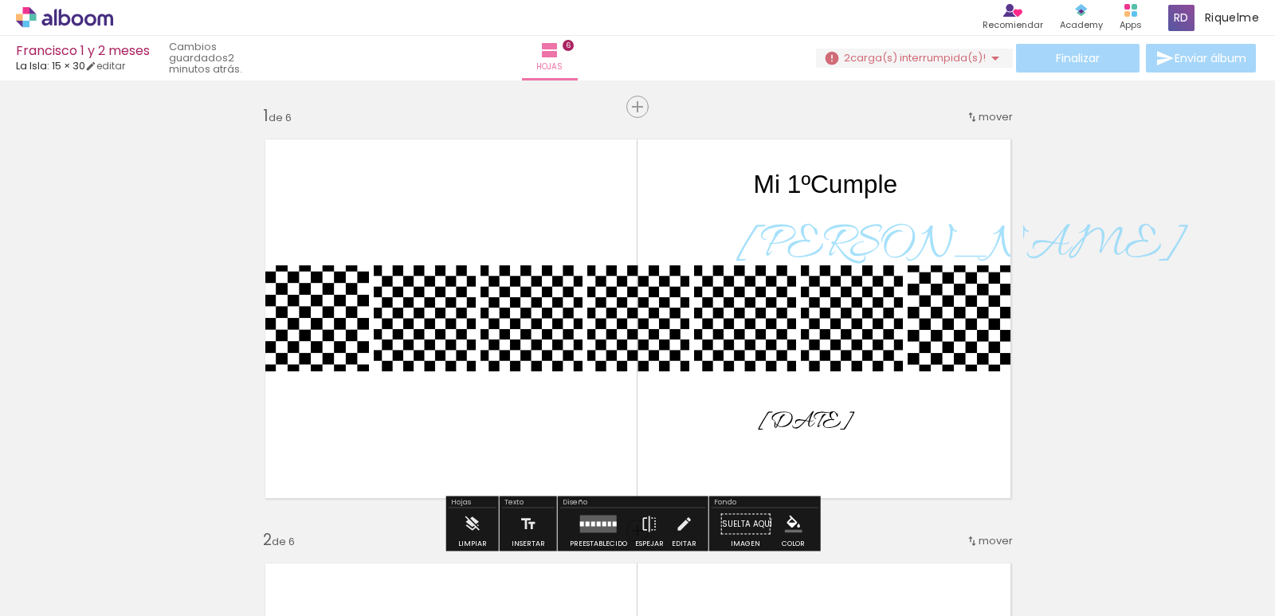
click at [873, 255] on span "[PERSON_NAME]" at bounding box center [959, 246] width 445 height 64
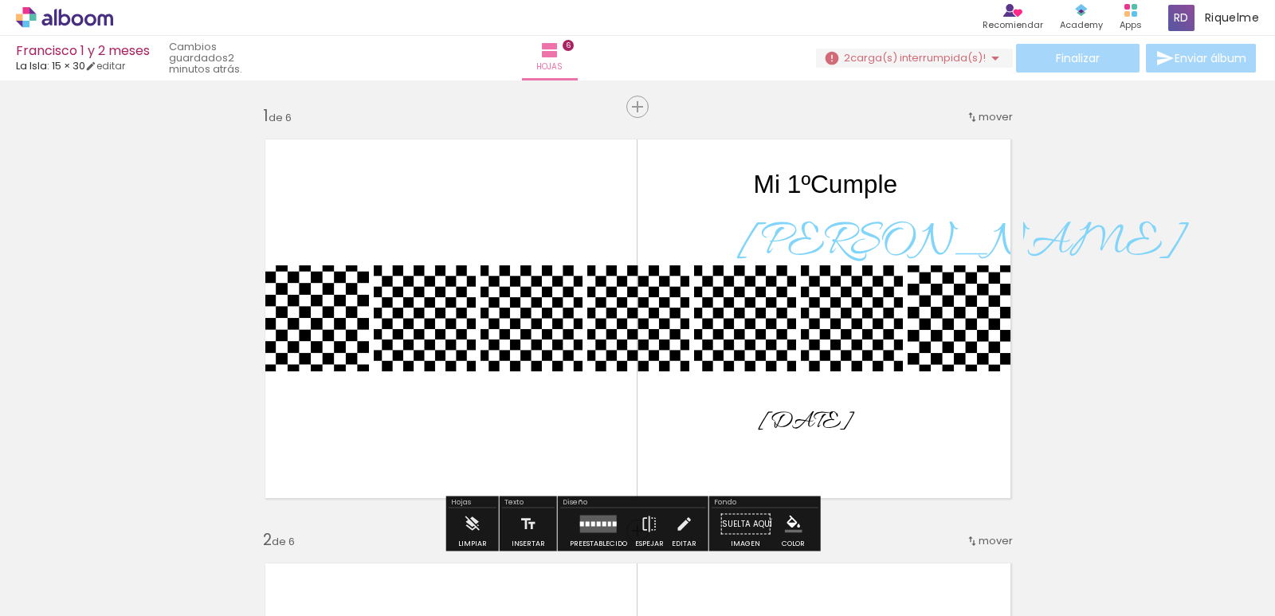
click at [841, 241] on span "[PERSON_NAME]" at bounding box center [960, 243] width 445 height 64
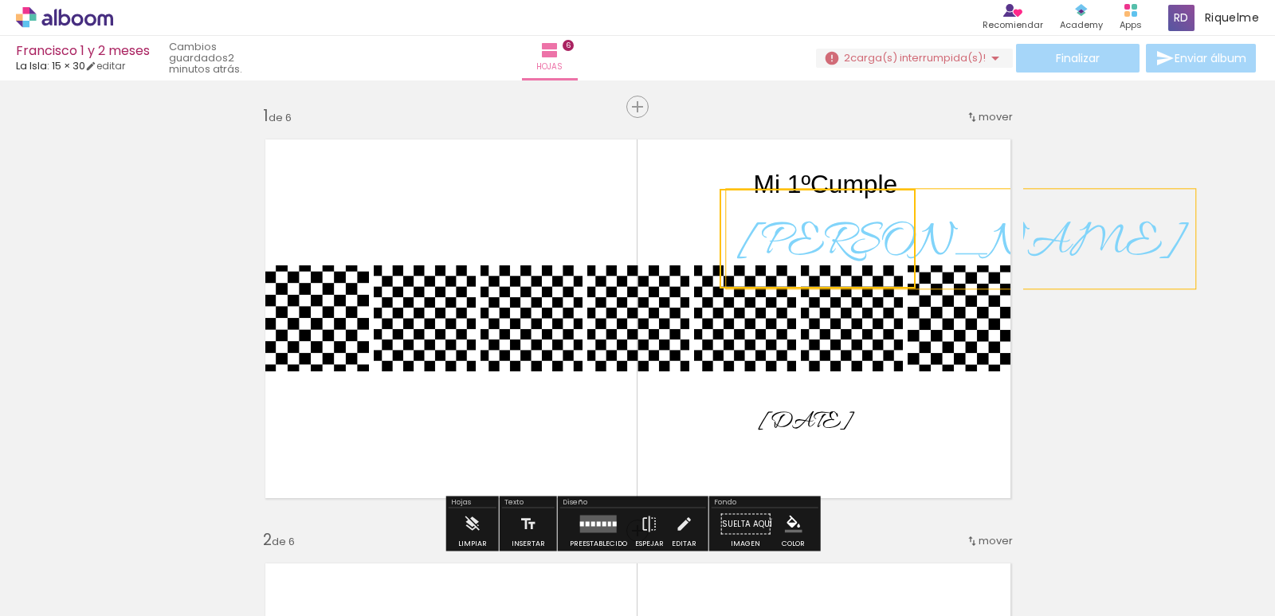
click at [840, 242] on quentale-selection at bounding box center [818, 239] width 196 height 100
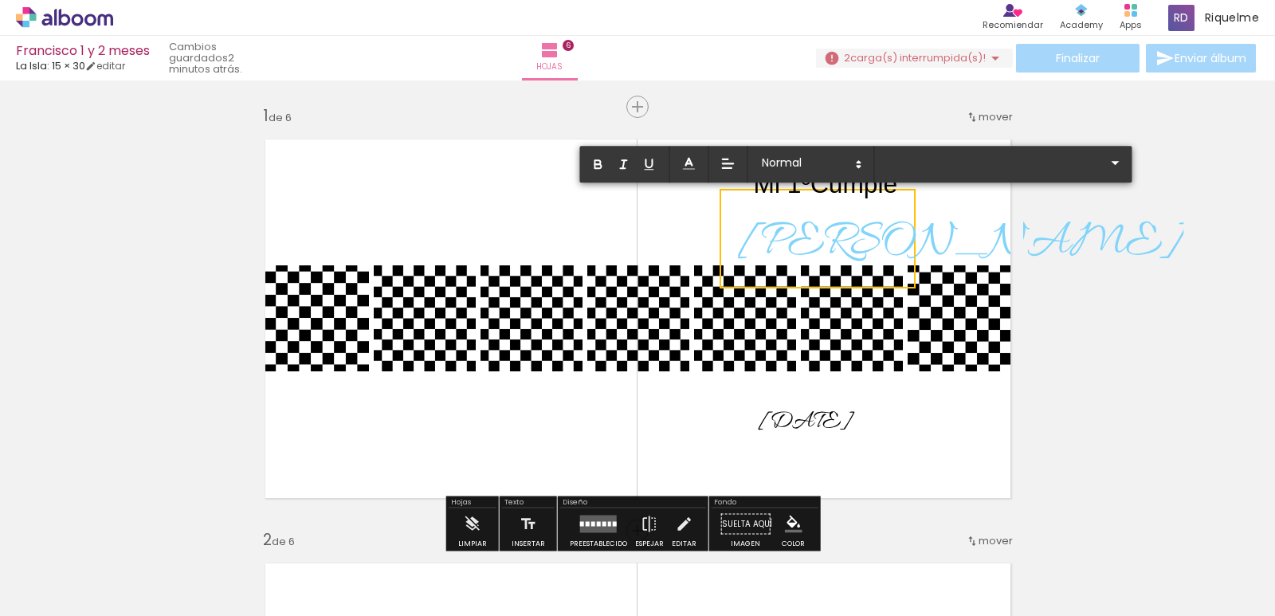
click at [838, 242] on span "[PERSON_NAME]" at bounding box center [960, 243] width 445 height 64
type input "Allura"
click at [839, 242] on span "[PERSON_NAME]" at bounding box center [960, 243] width 445 height 64
click at [0, 0] on div at bounding box center [0, 0] width 0 height 0
